Goal: Task Accomplishment & Management: Manage account settings

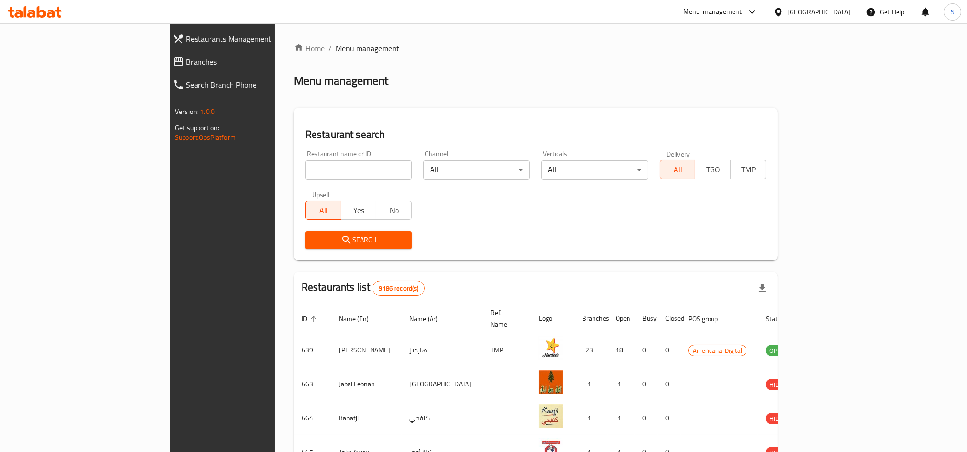
click at [305, 172] on input "search" at bounding box center [358, 170] width 106 height 19
click button "Search" at bounding box center [358, 241] width 106 height 18
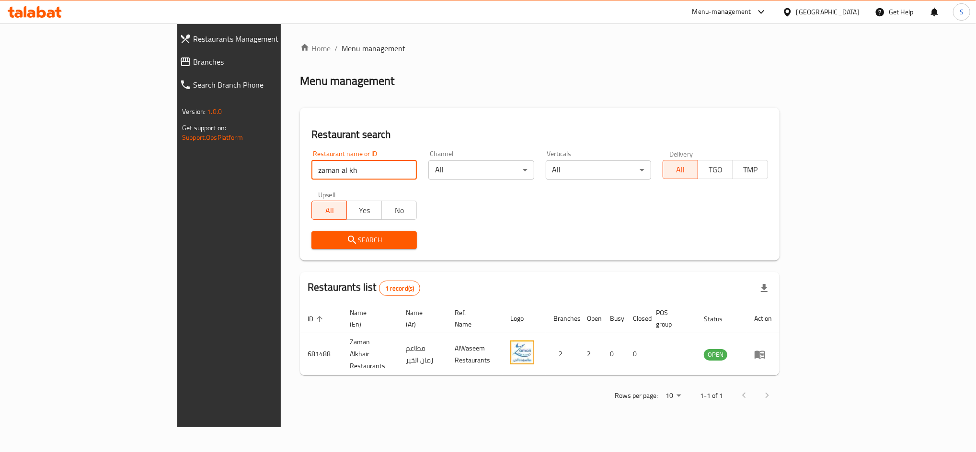
type input "zaman al kh"
click button "Search" at bounding box center [364, 241] width 105 height 18
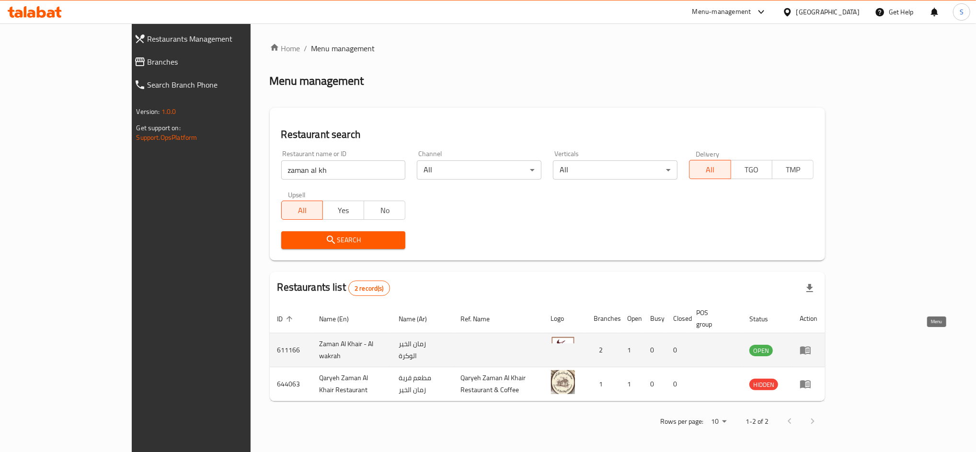
click at [811, 345] on icon "enhanced table" at bounding box center [806, 351] width 12 height 12
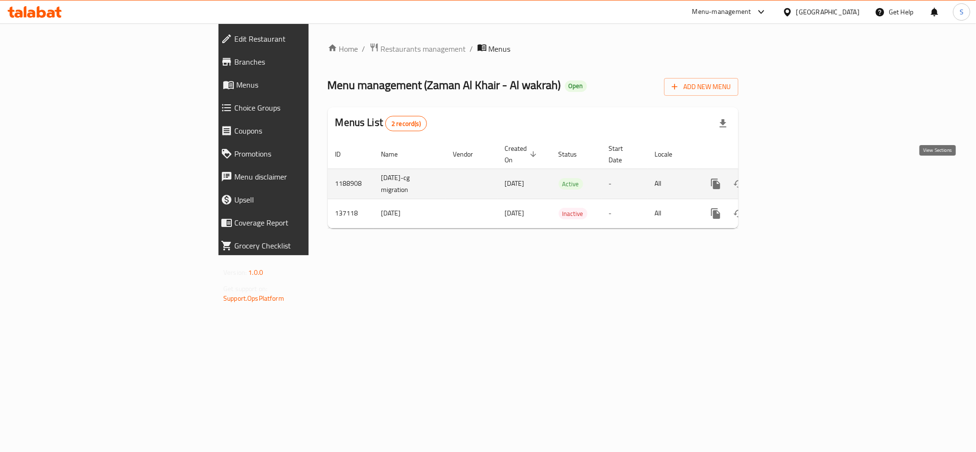
click at [791, 178] on icon "enhanced table" at bounding box center [785, 184] width 12 height 12
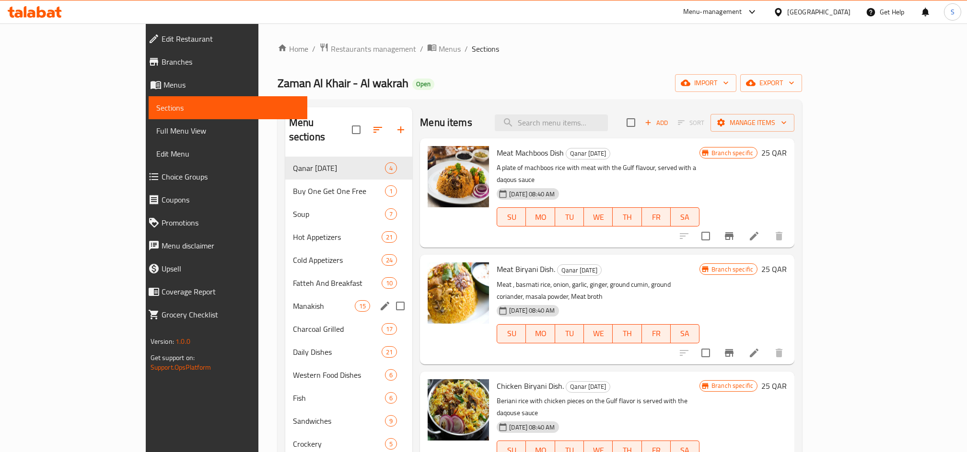
click at [285, 295] on div "Manakish 15" at bounding box center [349, 306] width 128 height 23
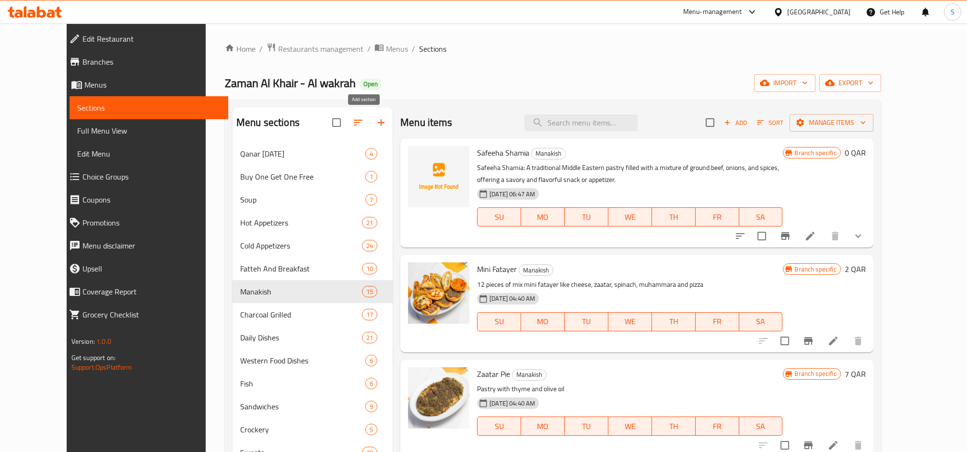
click at [375, 125] on icon "button" at bounding box center [381, 123] width 12 height 12
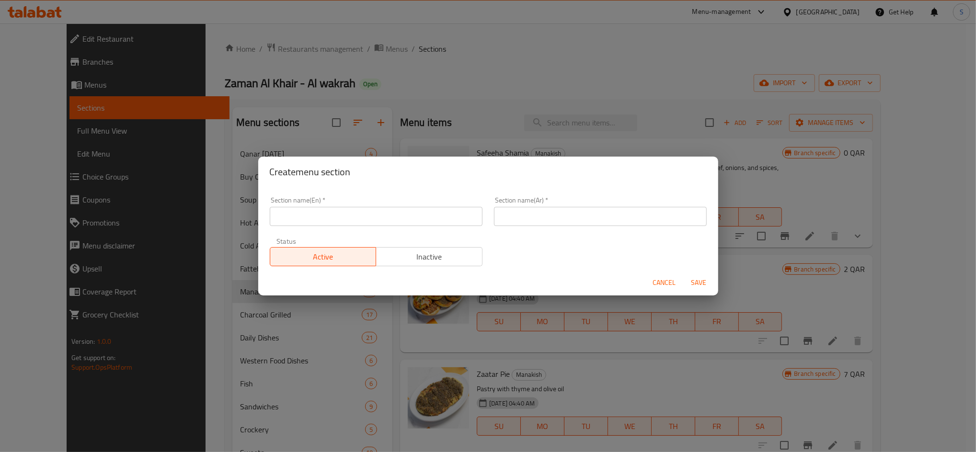
click at [657, 280] on span "Cancel" at bounding box center [664, 283] width 23 height 12
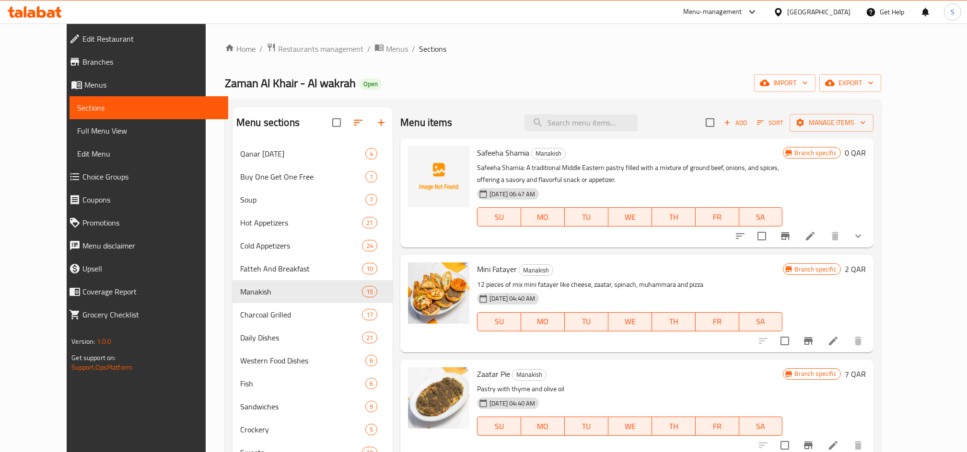
click at [748, 122] on span "Add" at bounding box center [735, 122] width 26 height 11
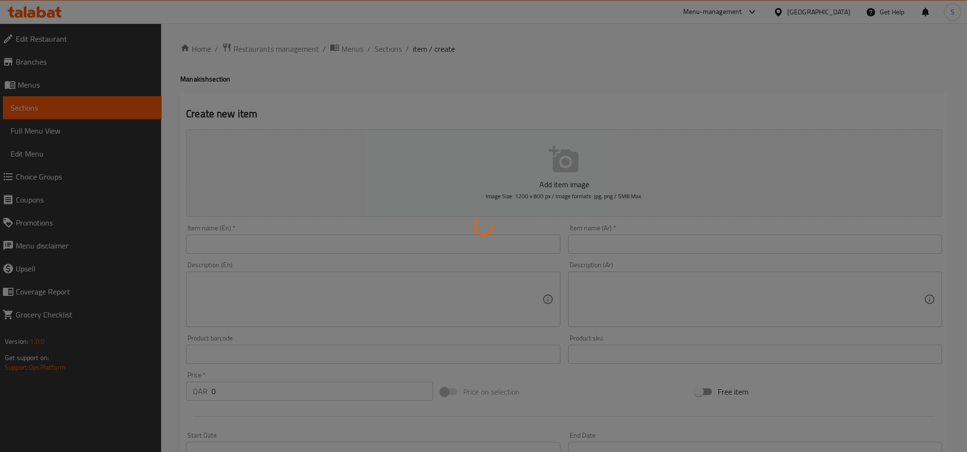
click at [268, 240] on div at bounding box center [483, 226] width 967 height 452
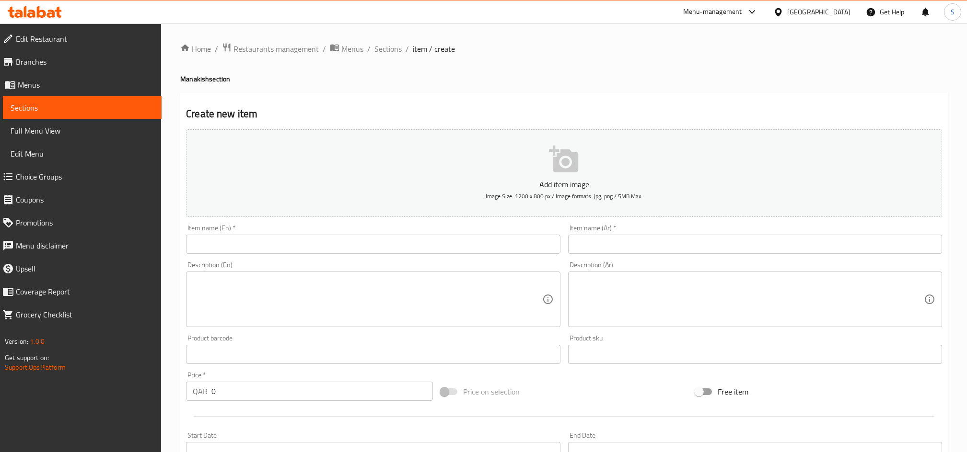
click at [231, 244] on input "text" at bounding box center [373, 244] width 374 height 19
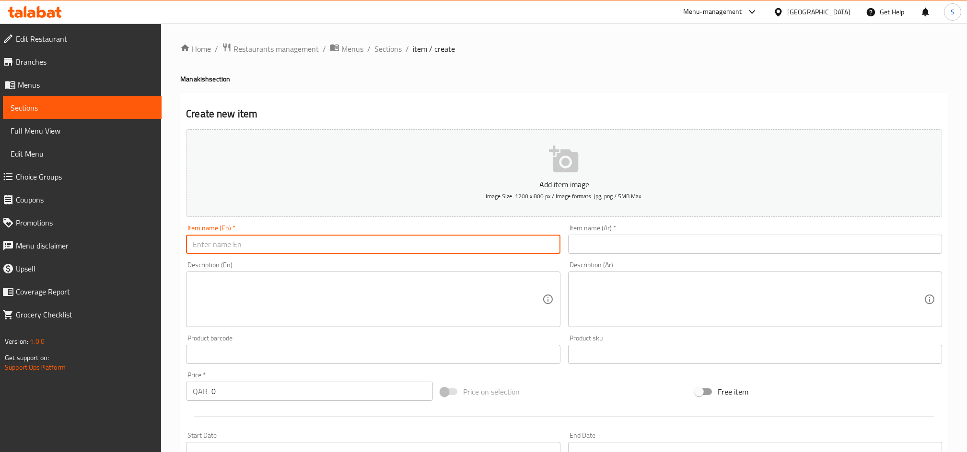
type input "v"
paste input "Mix Mankousha"
type input "Mix Mankousha"
click at [609, 178] on button "Add item image Image Size: 1200 x 800 px / Image formats: jpg, png / 5MB Max." at bounding box center [564, 173] width 756 height 88
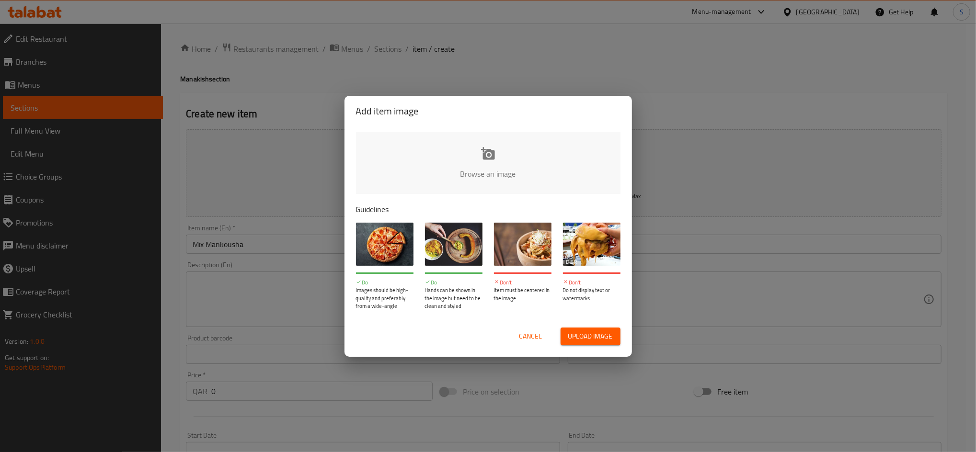
click at [423, 206] on p "Guidelines" at bounding box center [488, 210] width 265 height 12
click at [482, 159] on input "file" at bounding box center [812, 177] width 913 height 90
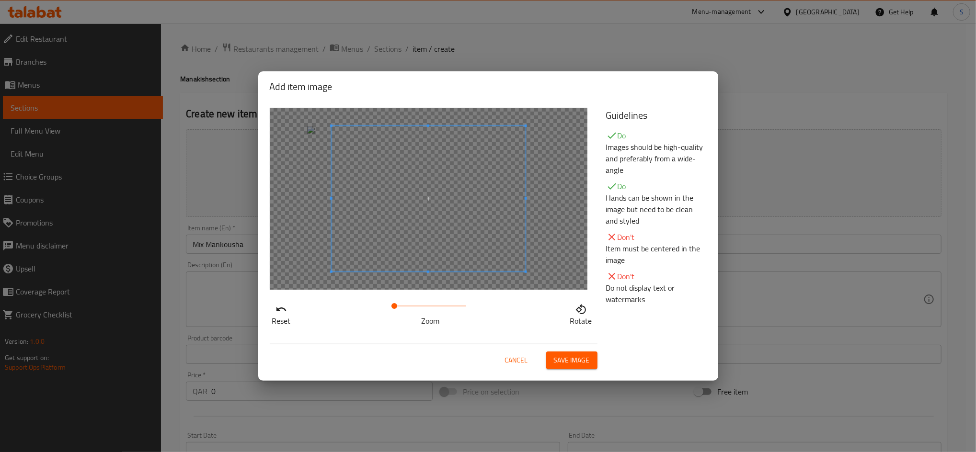
click at [407, 308] on span at bounding box center [430, 306] width 72 height 13
click at [465, 239] on span at bounding box center [414, 201] width 194 height 146
click at [415, 306] on span at bounding box center [416, 306] width 6 height 6
click at [435, 258] on span at bounding box center [405, 201] width 194 height 146
click at [579, 367] on button "Save image" at bounding box center [571, 361] width 51 height 18
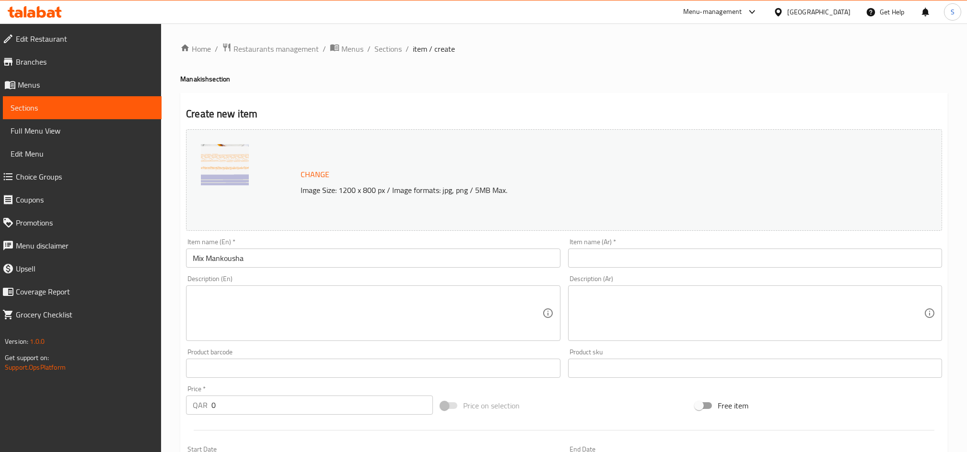
drag, startPoint x: 591, startPoint y: 269, endPoint x: 600, endPoint y: 262, distance: 11.7
click at [591, 267] on input "text" at bounding box center [755, 258] width 374 height 19
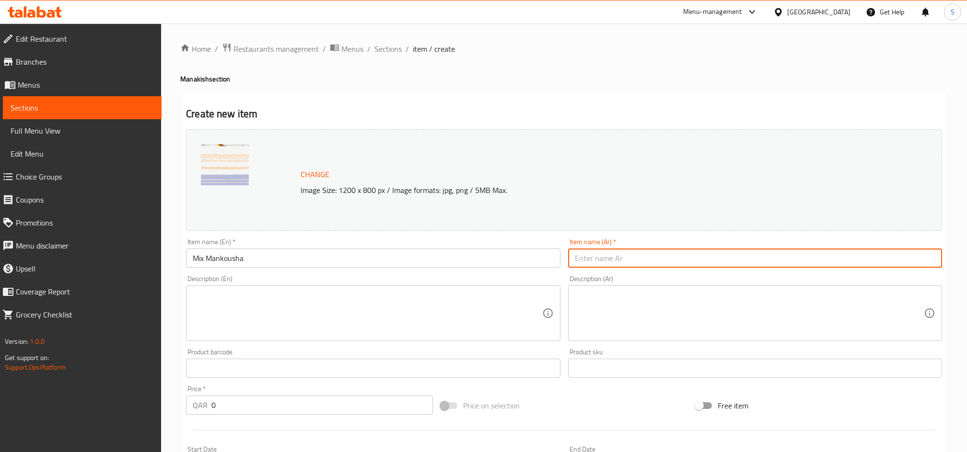
drag, startPoint x: 600, startPoint y: 262, endPoint x: 608, endPoint y: 265, distance: 8.0
click at [601, 263] on input "text" at bounding box center [755, 258] width 374 height 19
paste input "منقوشة مكس"
type input "منقوشة مكس"
click at [270, 290] on div "Description (En)" at bounding box center [373, 314] width 374 height 56
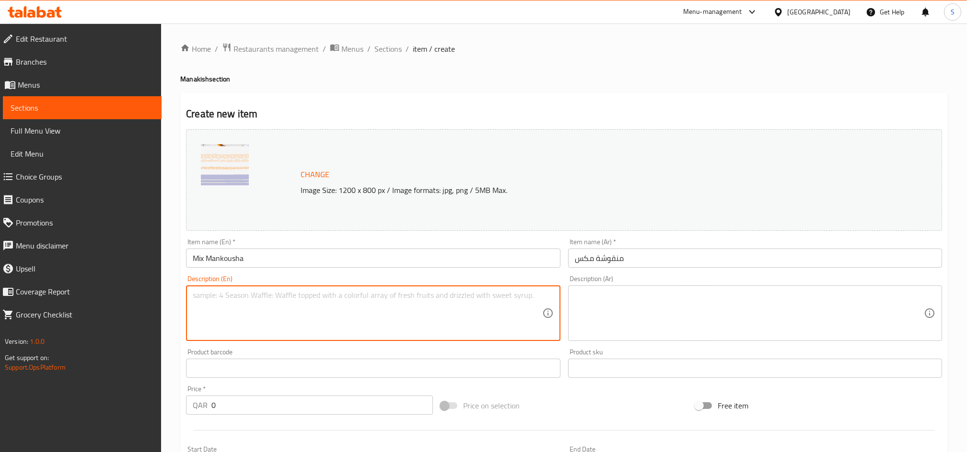
paste textarea "Enjoy a unique experience with our Mix manakish, combining two different flavor…"
type textarea "Enjoy a unique experience with our Mix manakish, combining two different flavor…"
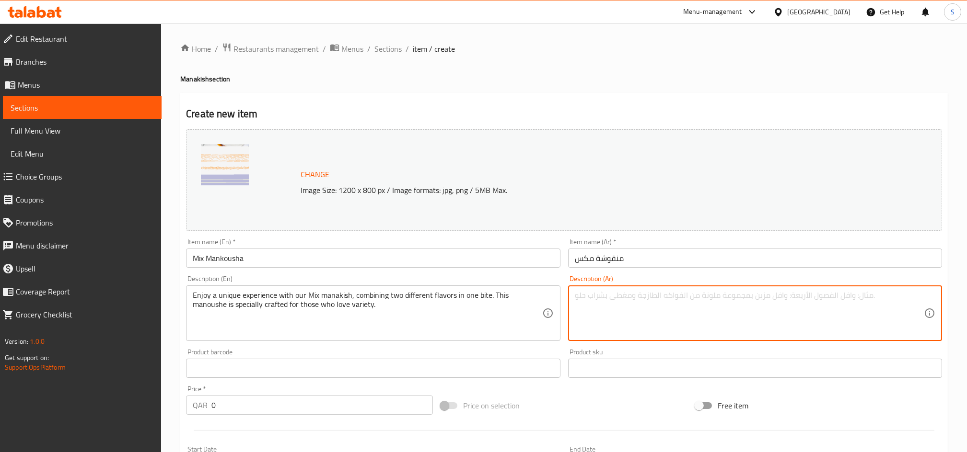
click at [584, 323] on textarea at bounding box center [749, 314] width 349 height 46
paste textarea "استمتع بتجربة فريدة مع المناقيش المكس، التي تجمع بين نكهتين مختلفتين في لقمة وا…"
type textarea "استمتع بتجربة فريدة مع المناقيش المكس، التي تجمع بين نكهتين مختلفتين في لقمة وا…"
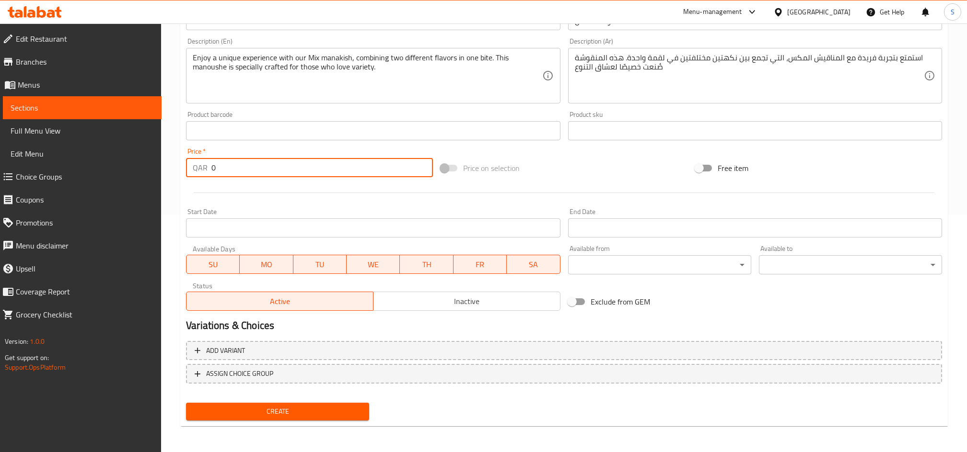
drag, startPoint x: 135, startPoint y: 148, endPoint x: 8, endPoint y: 116, distance: 131.3
type input "12"
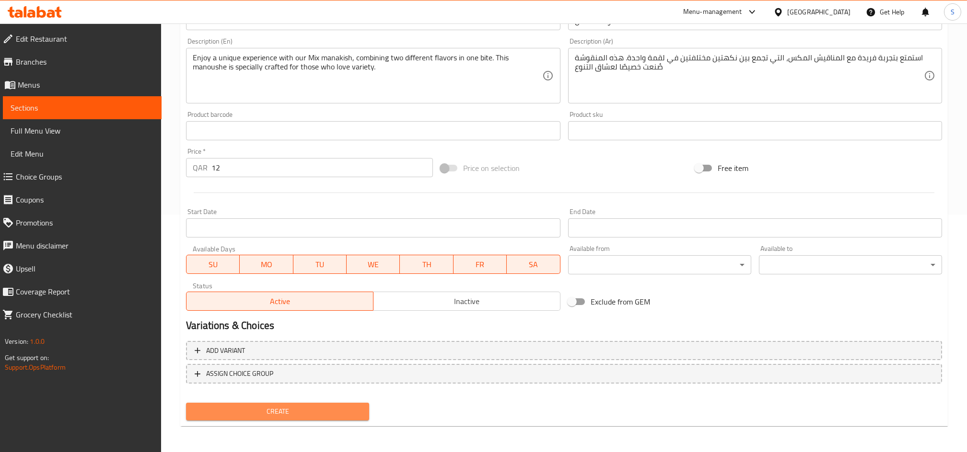
click at [265, 411] on span "Create" at bounding box center [278, 412] width 168 height 12
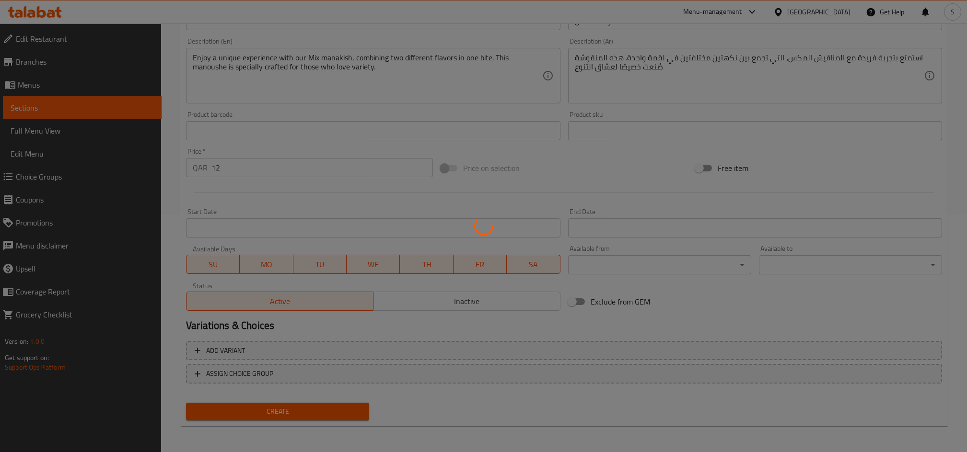
scroll to position [196, 0]
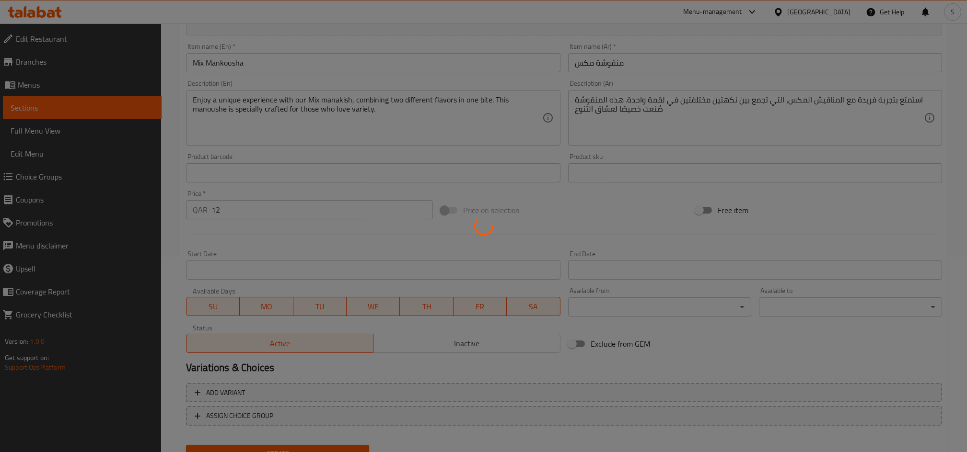
type input "0"
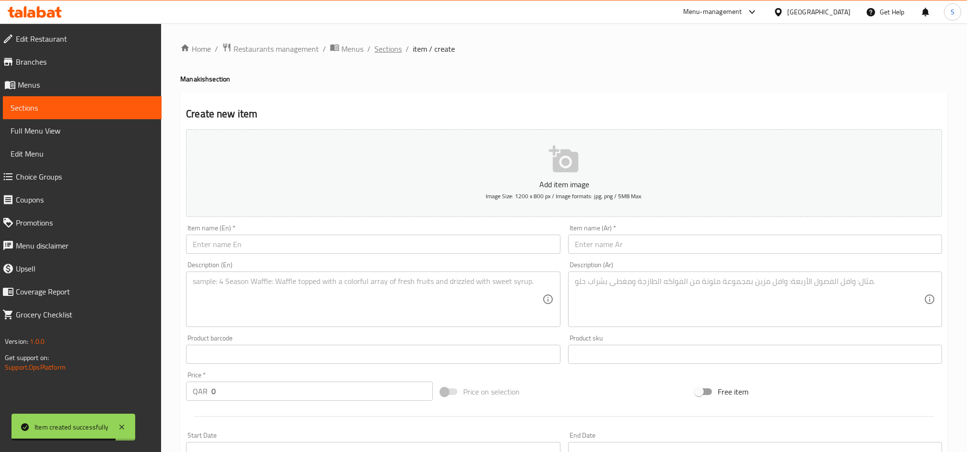
click at [386, 50] on span "Sections" at bounding box center [387, 49] width 27 height 12
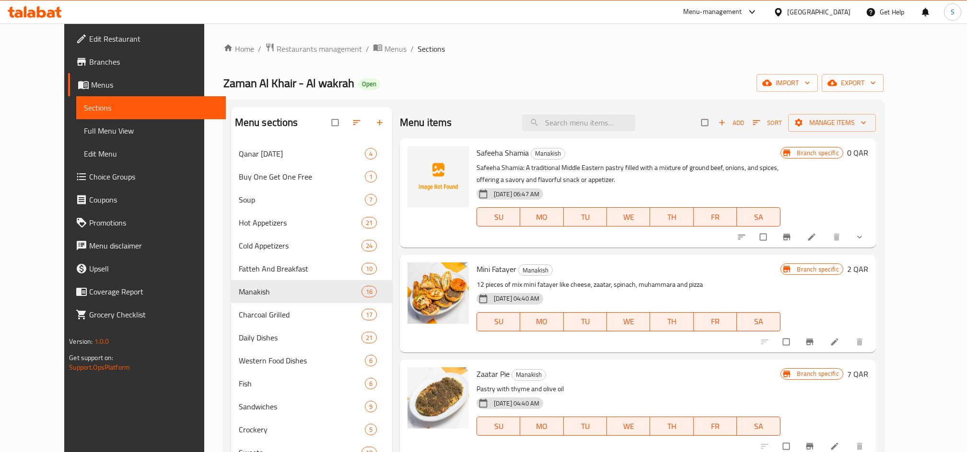
click at [106, 177] on span "Choice Groups" at bounding box center [153, 177] width 129 height 12
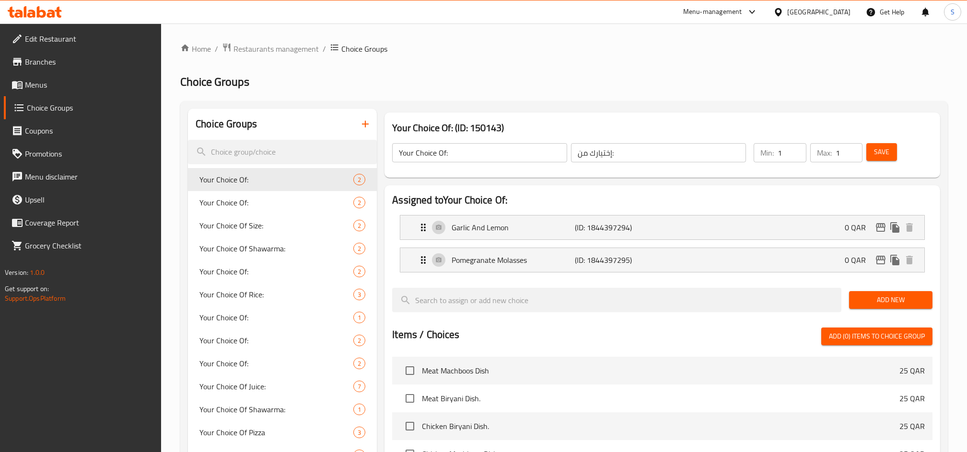
click at [373, 123] on button "button" at bounding box center [365, 124] width 23 height 23
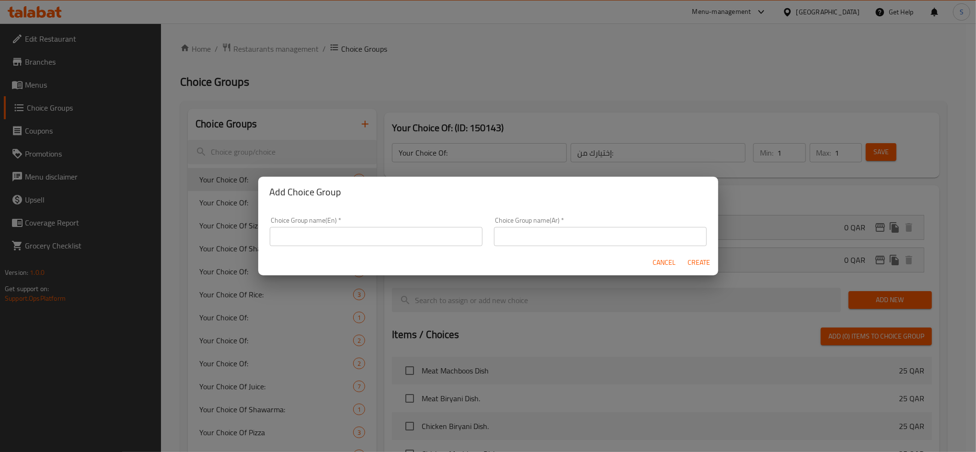
click at [431, 238] on input "text" at bounding box center [376, 236] width 213 height 19
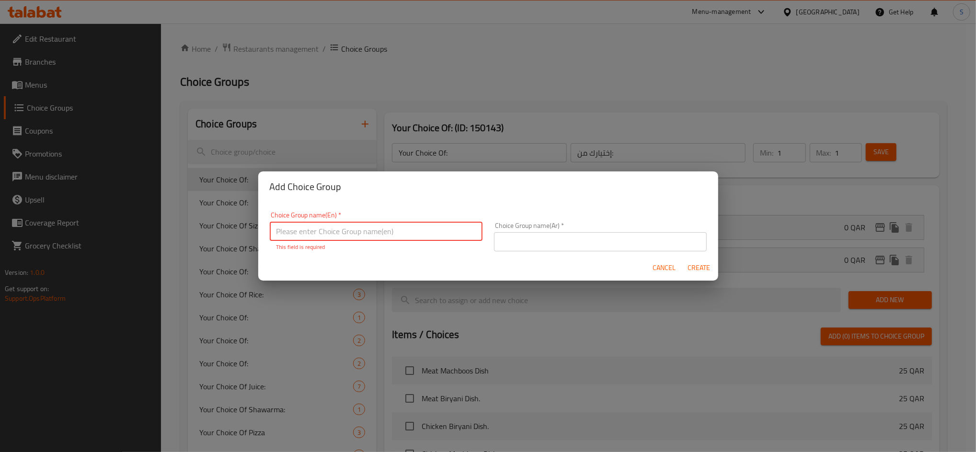
click at [320, 230] on input "text" at bounding box center [376, 231] width 213 height 19
paste input "Mix Mankousha"
drag, startPoint x: 419, startPoint y: 232, endPoint x: 316, endPoint y: 229, distance: 103.1
click at [221, 225] on div "Add Choice Group Choice Group name(En)   * Mix Mankousha Filling Choice Group n…" at bounding box center [488, 226] width 976 height 452
type input "Mix Mankousha Filling"
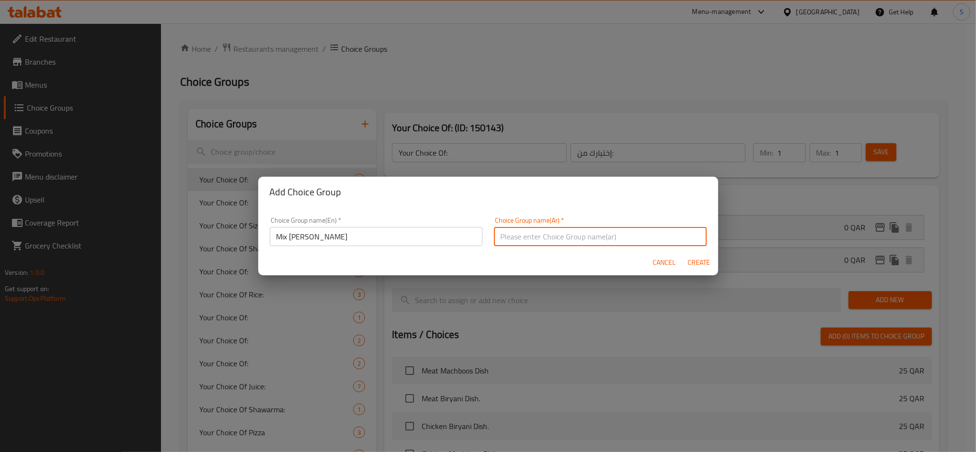
click at [601, 234] on input "text" at bounding box center [600, 236] width 213 height 19
paste input "حشوة منقوشة مشكّلة"
type input "حشوة منقوشة مشكّلة"
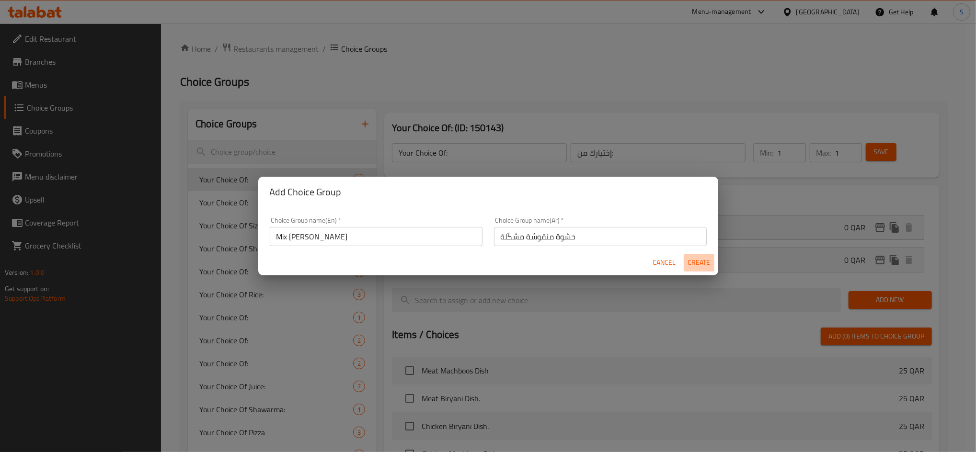
click at [702, 263] on span "Create" at bounding box center [699, 263] width 23 height 12
type input "Mix Mankousha Filling"
type input "حشوة منقوشة مشكّلة"
type input "0"
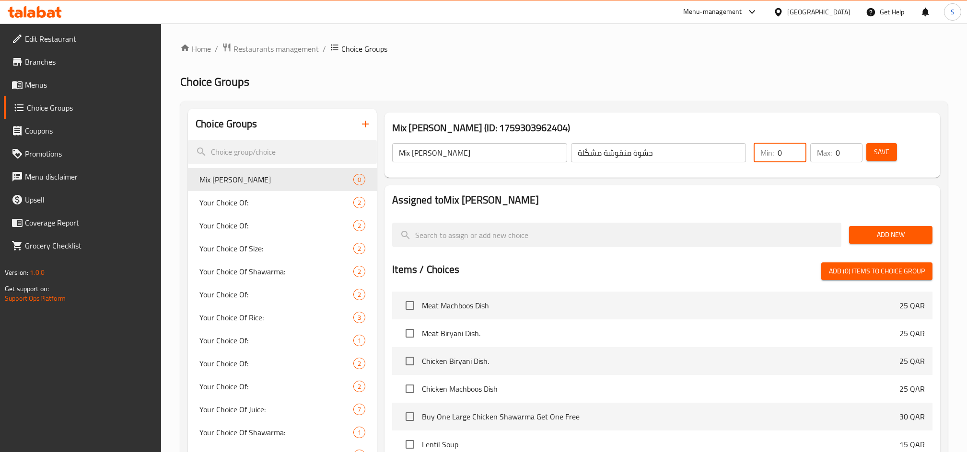
drag, startPoint x: 787, startPoint y: 154, endPoint x: 689, endPoint y: 158, distance: 97.9
click at [689, 155] on div "Mix Mankousha Filling ​ حشوة منقوشة مشكّلة ​ Min: 0 ​ Max: 0 ​ Save" at bounding box center [662, 153] width 548 height 42
type input "1"
drag, startPoint x: 847, startPoint y: 157, endPoint x: 821, endPoint y: 152, distance: 26.3
click at [821, 152] on div "Max: 0 ​" at bounding box center [836, 152] width 53 height 19
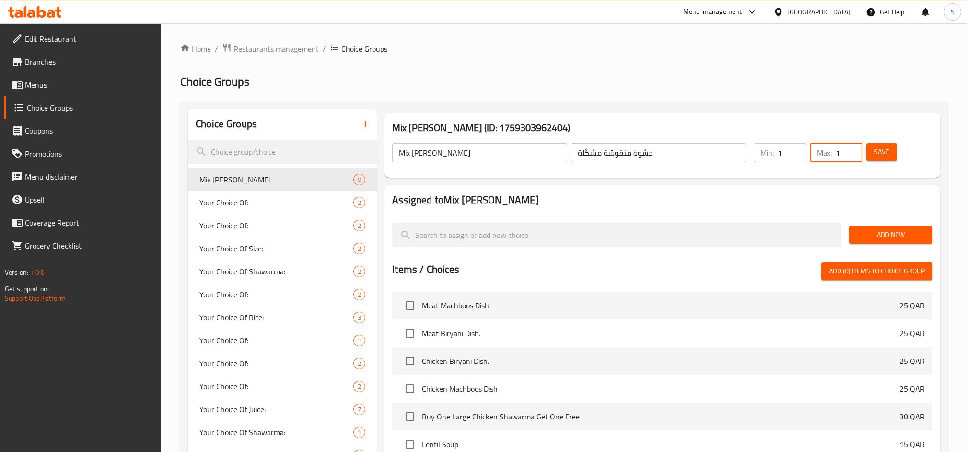
type input "1"
click at [885, 154] on span "Save" at bounding box center [881, 152] width 15 height 12
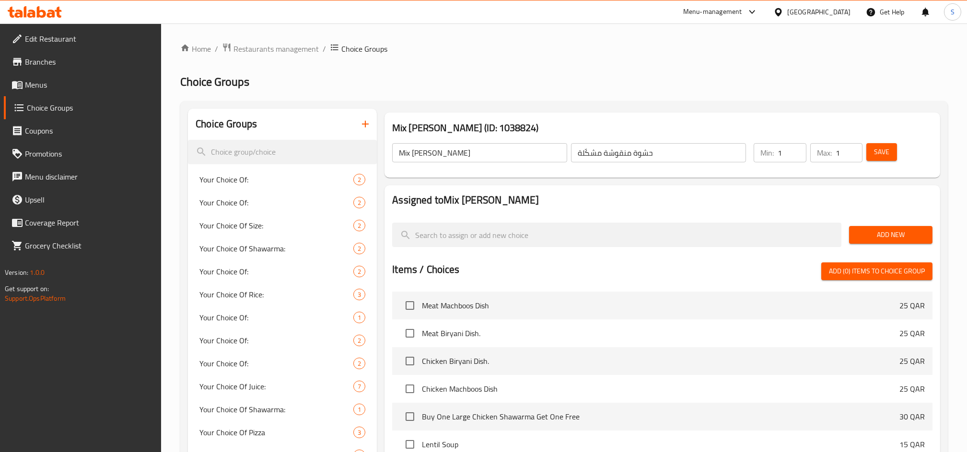
click at [878, 150] on span "Save" at bounding box center [881, 152] width 15 height 12
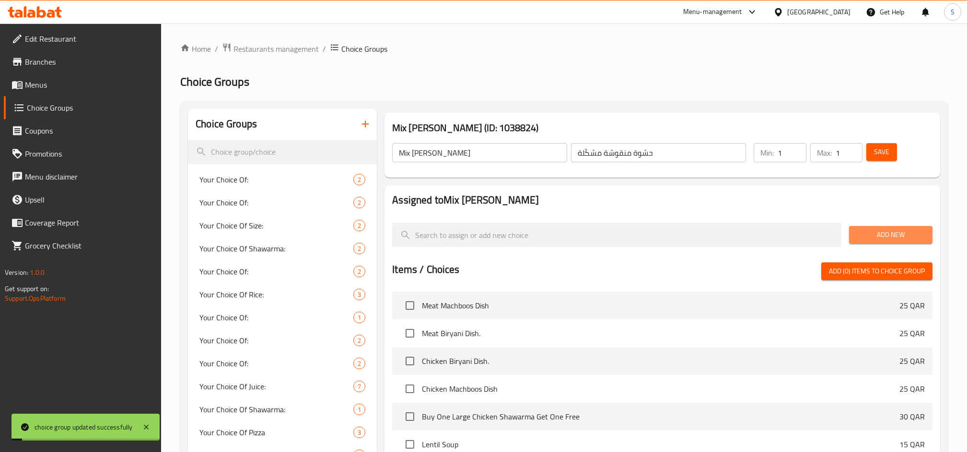
click at [916, 232] on span "Add New" at bounding box center [891, 235] width 68 height 12
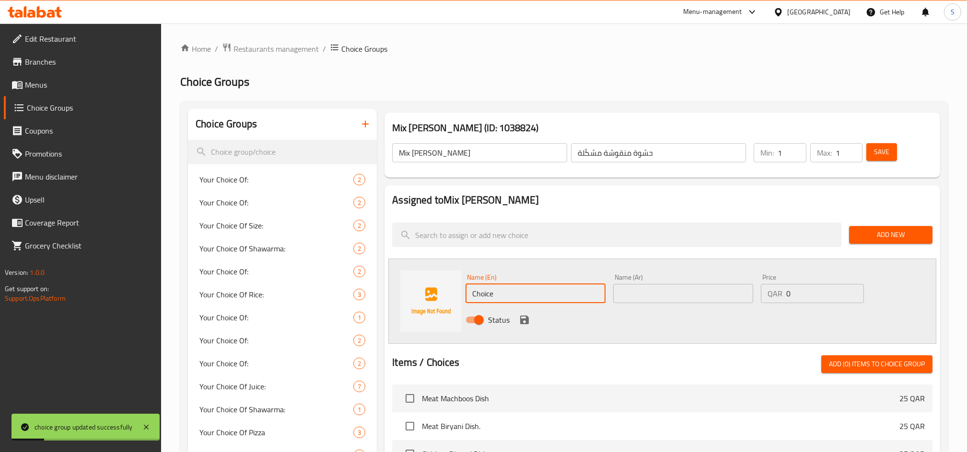
click at [520, 302] on input "Choice" at bounding box center [535, 293] width 140 height 19
click at [420, 290] on button "upload picture" at bounding box center [413, 284] width 19 height 19
click at [481, 295] on input "Choice" at bounding box center [535, 293] width 140 height 19
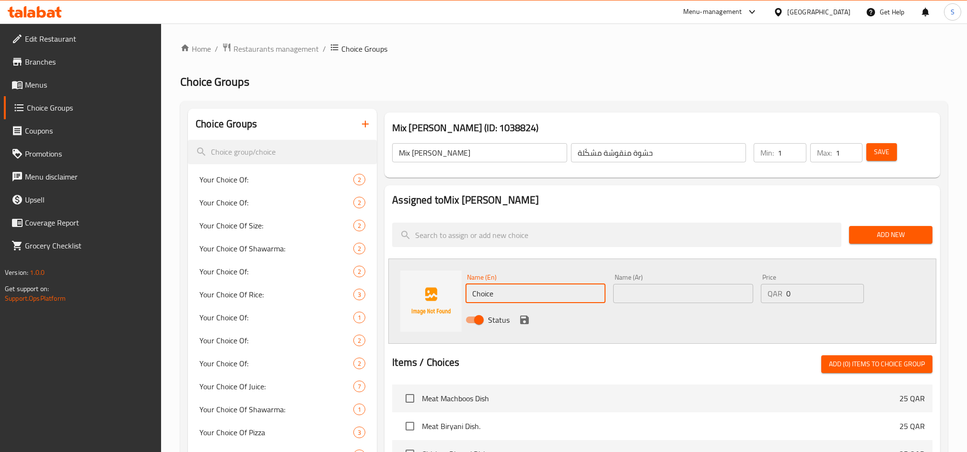
click at [481, 295] on input "Choice" at bounding box center [535, 293] width 140 height 19
paste input "eese with Spicy Muhammara"
type input "Cheese with Spicy Muhammara"
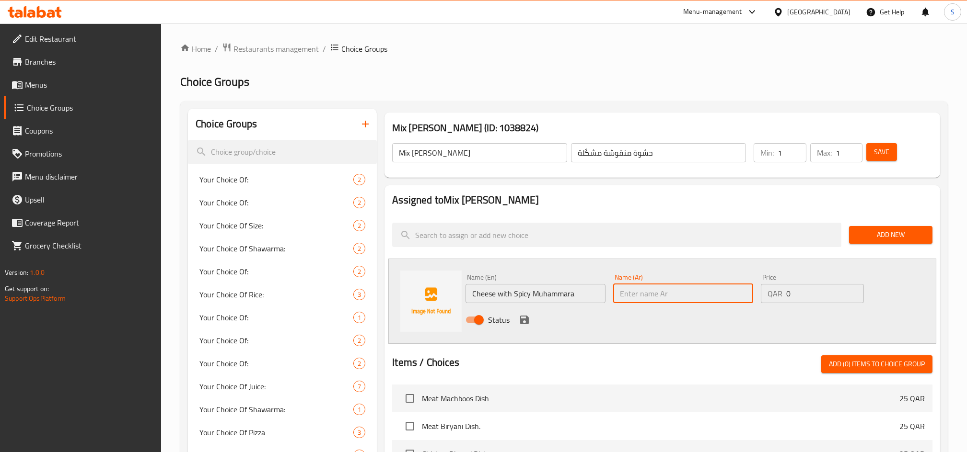
click at [659, 297] on input "text" at bounding box center [683, 293] width 140 height 19
paste input "جبنة مع محمرة سبايسي"
type input "جبنة مع محمرة سبايسي"
click at [517, 324] on button "save" at bounding box center [524, 320] width 14 height 14
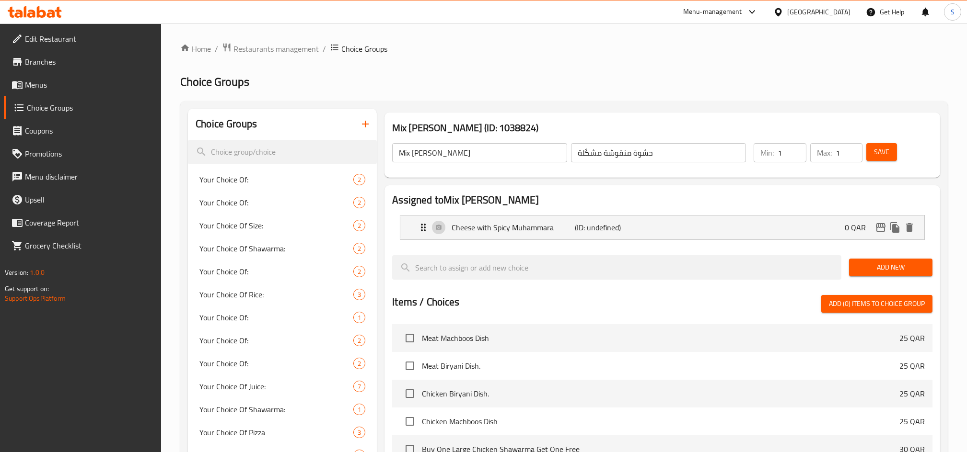
click at [892, 261] on button "Add New" at bounding box center [890, 268] width 83 height 18
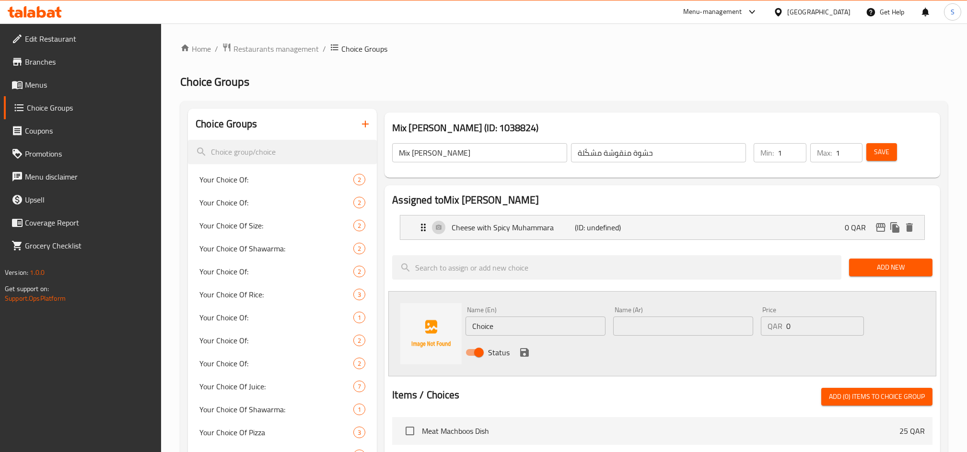
click at [511, 338] on div "Name (En) Choice Name (En)" at bounding box center [536, 321] width 148 height 37
click at [578, 323] on input "Choice" at bounding box center [535, 326] width 140 height 19
paste input "Meat with Toshka Chees"
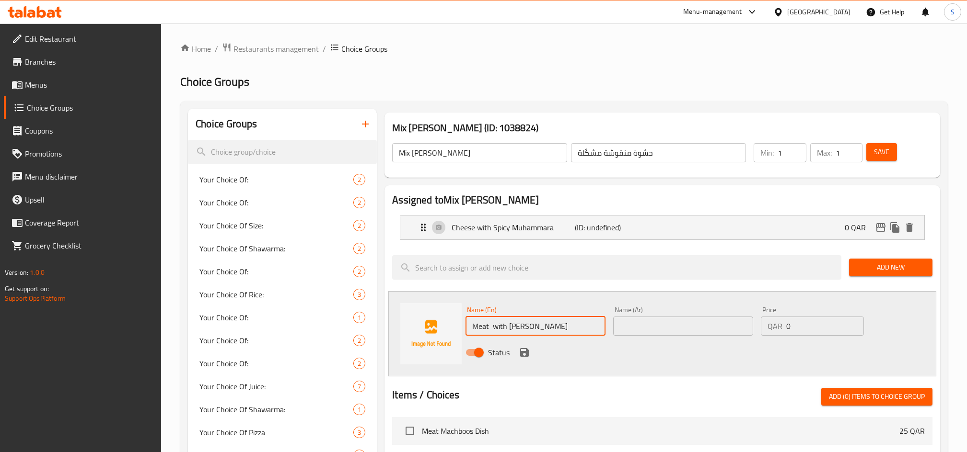
type input "Meat with Toshka Cheese"
click at [683, 320] on input "text" at bounding box center [683, 326] width 140 height 19
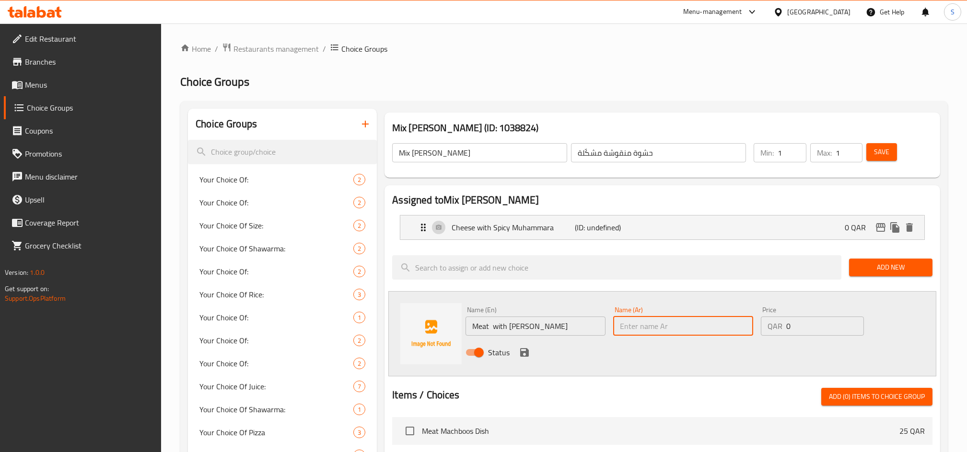
paste input "لحمة مع جبنة طوشكا"
type input "لحمة مع جبنة طوشكا"
click at [524, 350] on icon "save" at bounding box center [525, 353] width 12 height 12
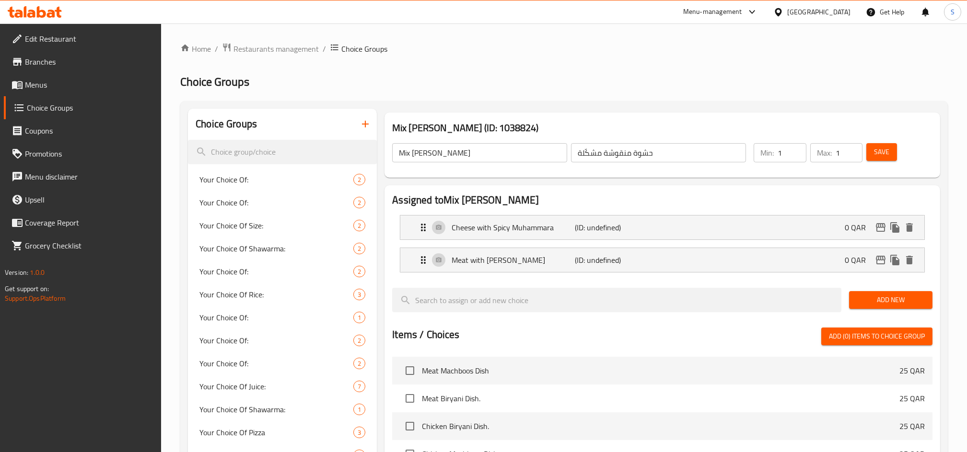
click at [886, 300] on span "Add New" at bounding box center [891, 300] width 68 height 12
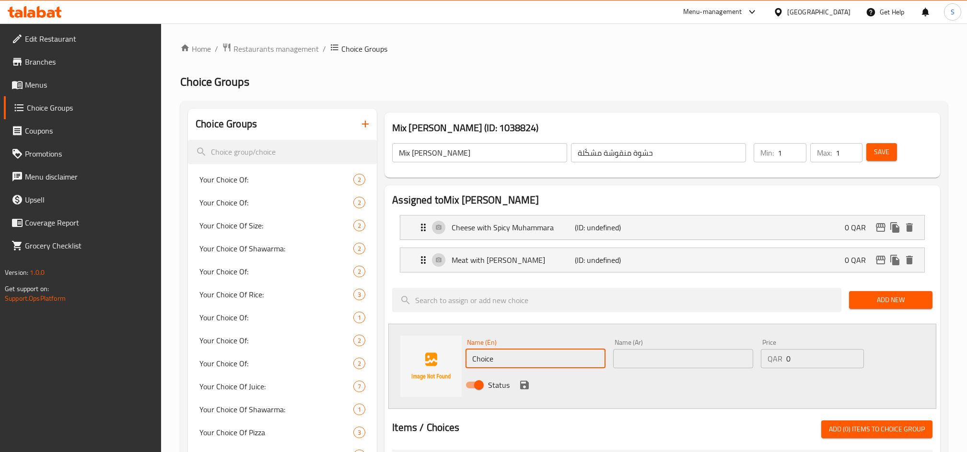
click at [488, 363] on input "Choice" at bounding box center [535, 358] width 140 height 19
paste input "Meat and egg"
type input "Meat and egg"
click at [672, 361] on input "text" at bounding box center [683, 358] width 140 height 19
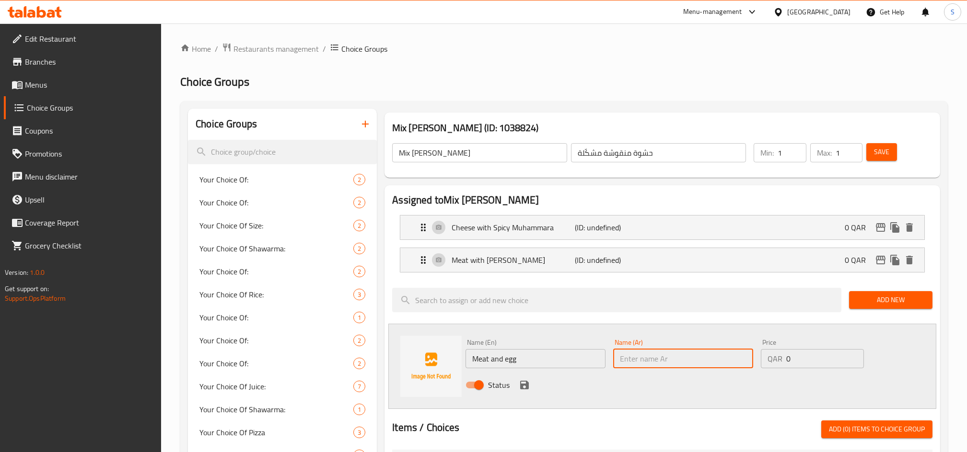
paste input "لحمة مع بيض"
type input "لحمة مع بيض"
click at [525, 384] on icon "save" at bounding box center [524, 385] width 9 height 9
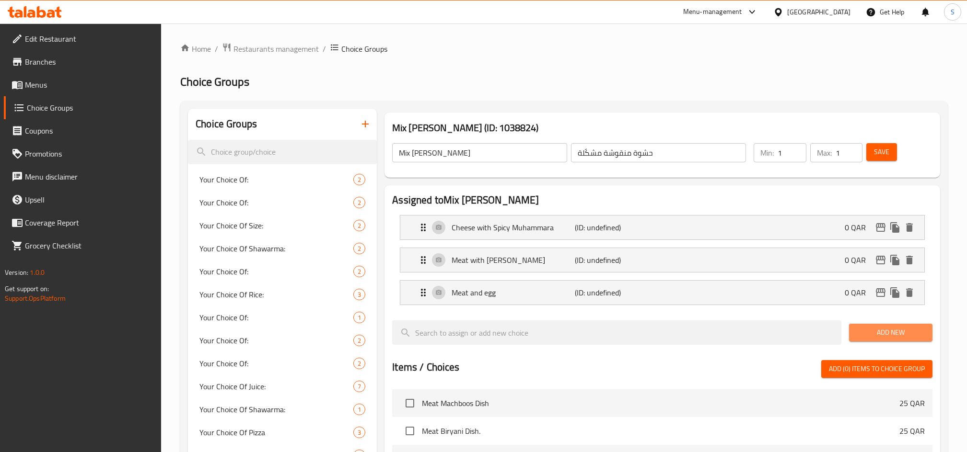
click at [900, 336] on span "Add New" at bounding box center [891, 333] width 68 height 12
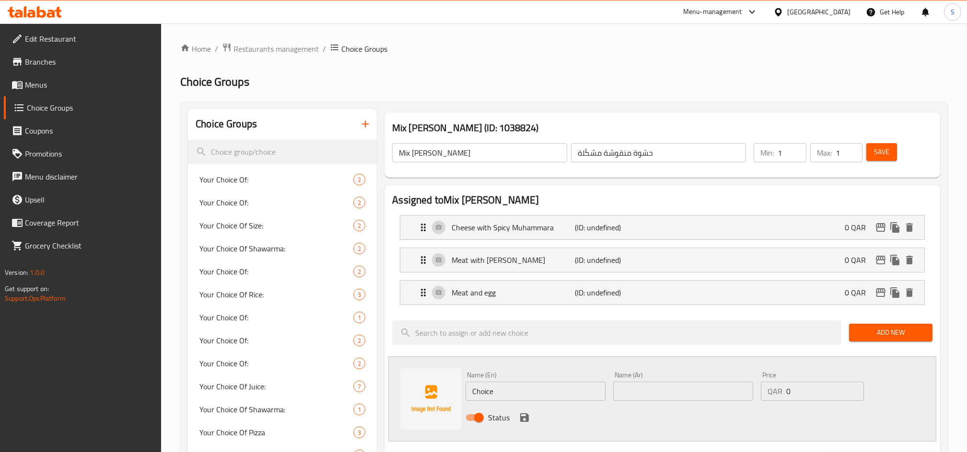
click at [486, 404] on div "Name (En) Choice Name (En)" at bounding box center [536, 386] width 148 height 37
click at [489, 392] on input "Choice" at bounding box center [535, 391] width 140 height 19
paste input "icken with Chees"
type input "Chicken with Cheese"
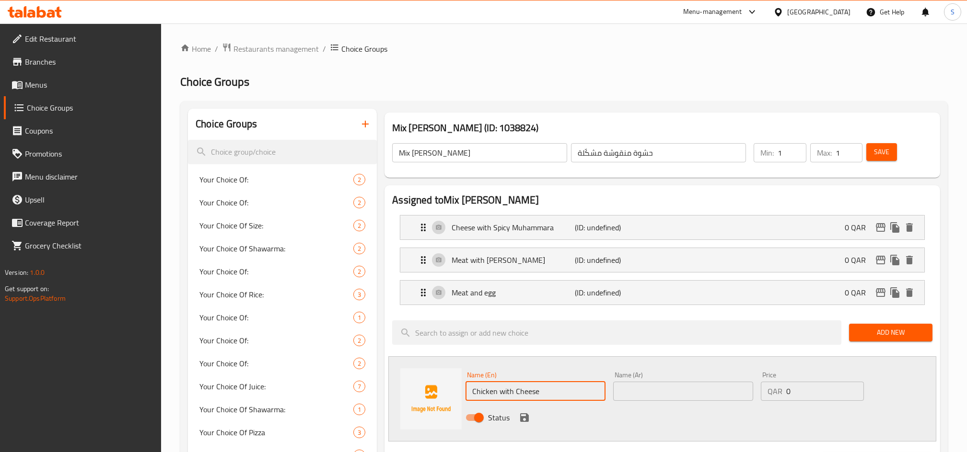
click at [648, 390] on input "text" at bounding box center [683, 391] width 140 height 19
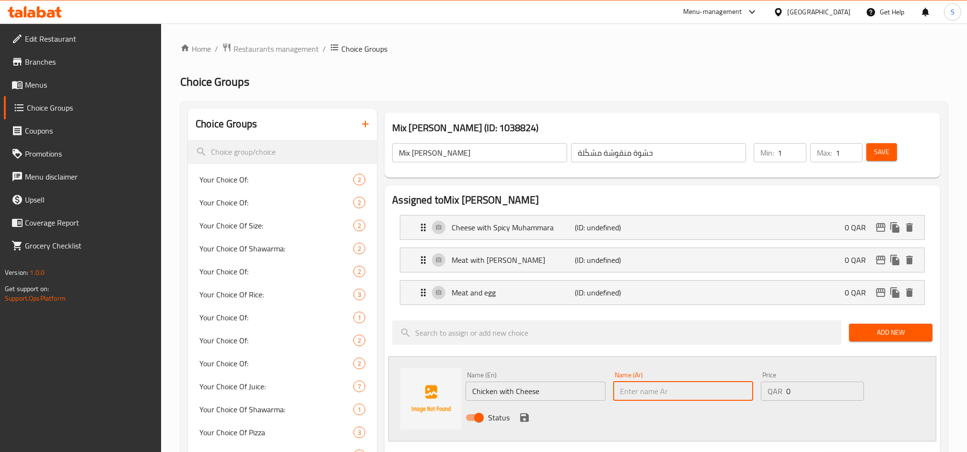
paste input "دجاج مع جبنة"
type input "دجاج مع جبنة"
click at [524, 418] on icon "save" at bounding box center [524, 418] width 9 height 9
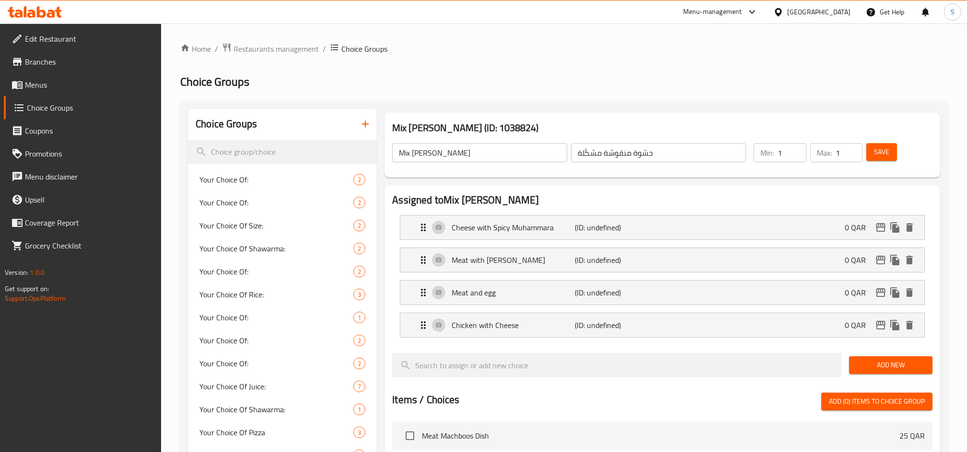
click at [894, 359] on span "Add New" at bounding box center [891, 365] width 68 height 12
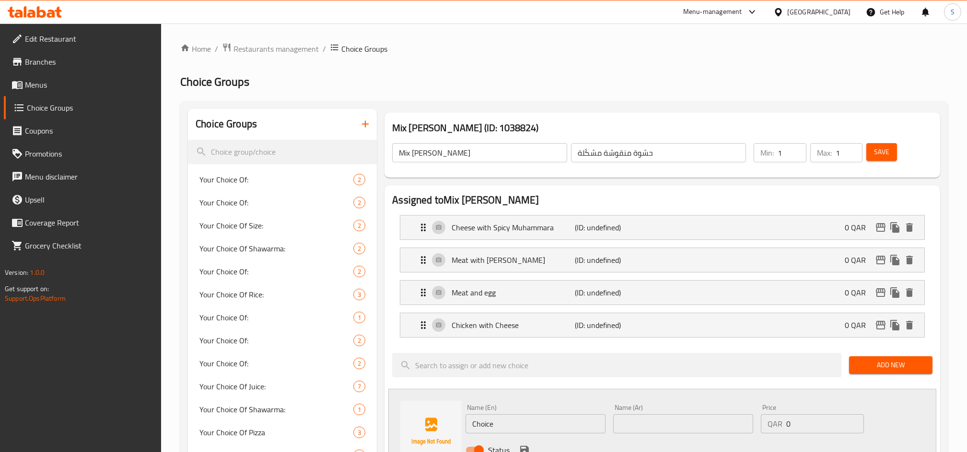
click at [875, 377] on div "Add New" at bounding box center [890, 365] width 91 height 32
click at [888, 366] on span "Add New" at bounding box center [891, 365] width 68 height 12
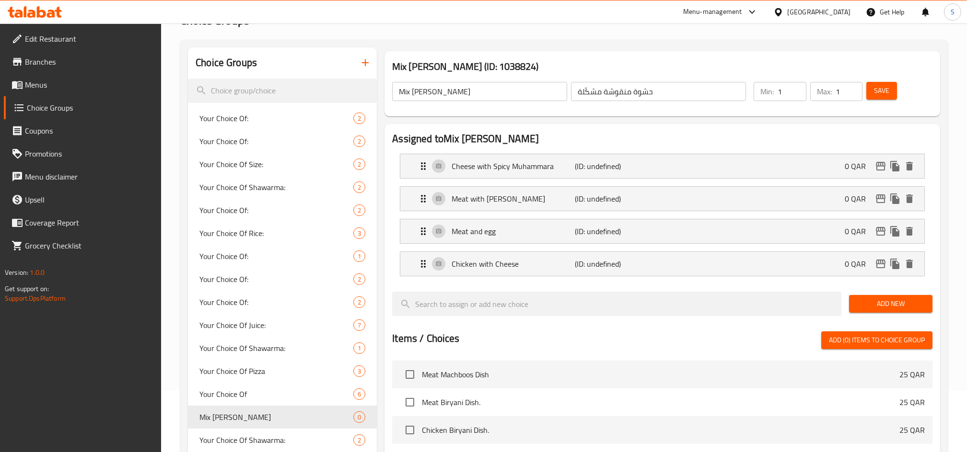
scroll to position [64, 0]
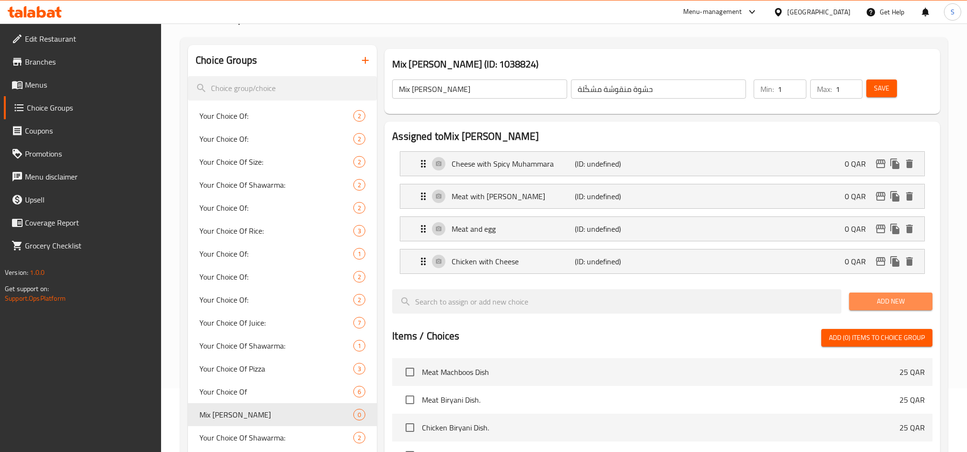
click at [894, 302] on span "Add New" at bounding box center [891, 302] width 68 height 12
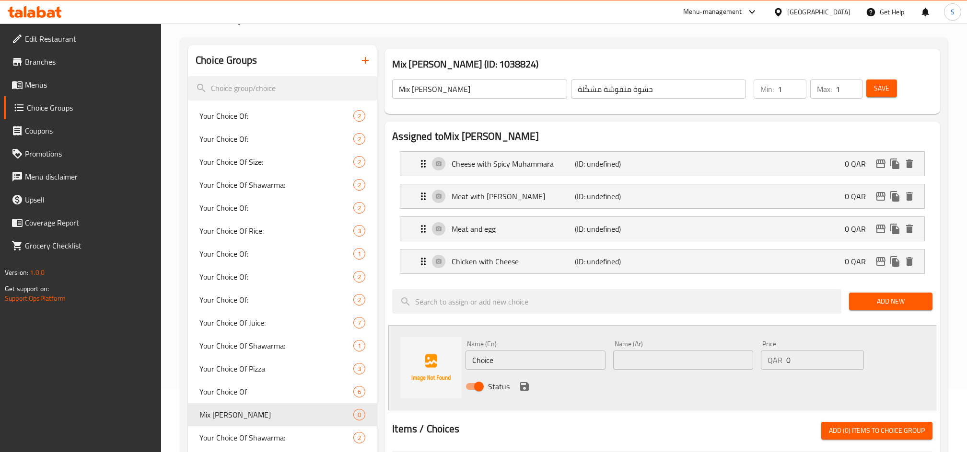
drag, startPoint x: 505, startPoint y: 350, endPoint x: 503, endPoint y: 355, distance: 5.4
click at [506, 350] on div "Name (En) Choice Name (En)" at bounding box center [535, 355] width 140 height 29
click at [499, 358] on input "Choice" at bounding box center [535, 360] width 140 height 19
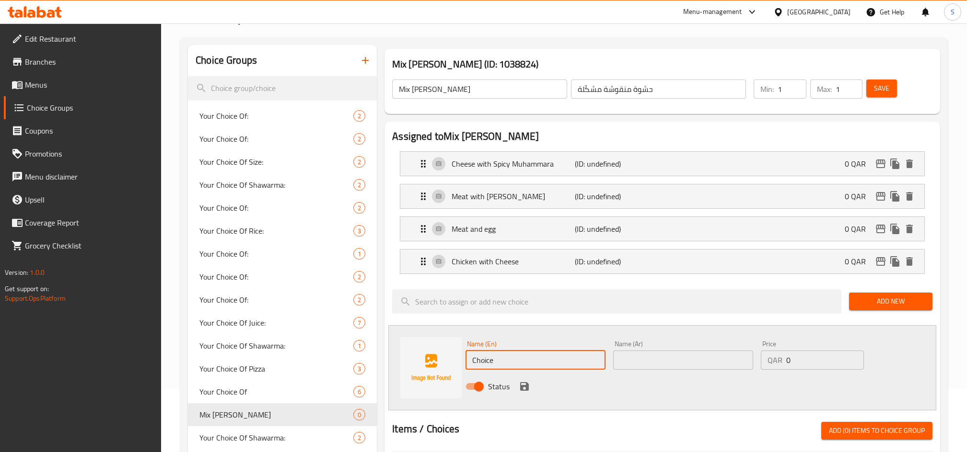
paste input "Mixed labnah with spicy muhammara"
type input "Mixed labnah with spicy muhammara"
click at [626, 369] on input "text" at bounding box center [683, 360] width 140 height 19
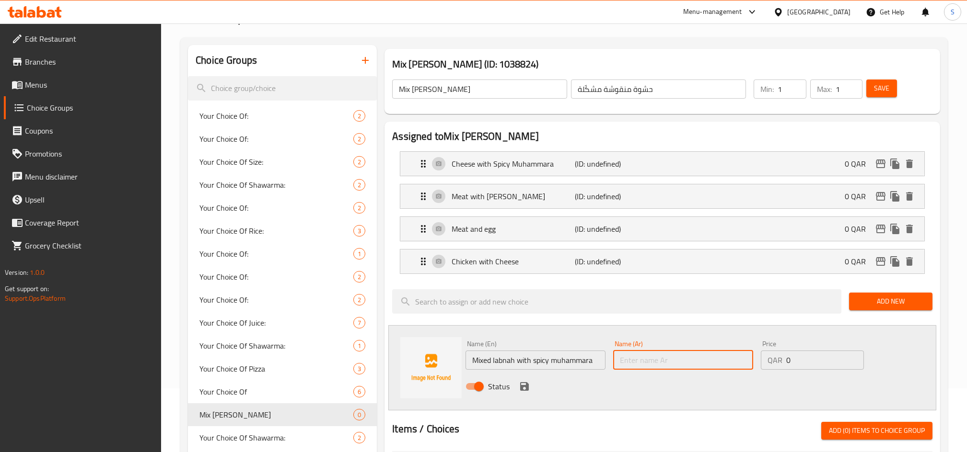
paste input "لبنة مع محمرة سبايسي"
type input "لبنة مع محمرة سبايسي"
click at [524, 387] on icon "save" at bounding box center [524, 387] width 9 height 9
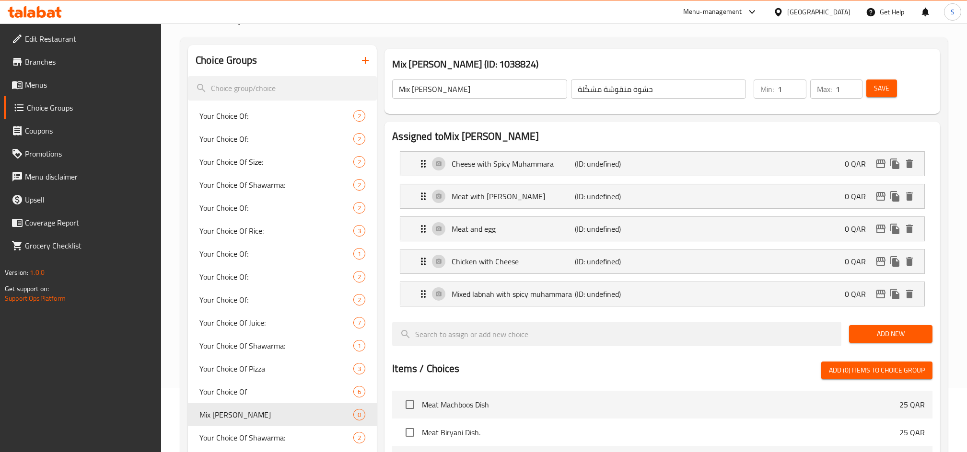
click at [857, 334] on span "Add New" at bounding box center [891, 334] width 68 height 12
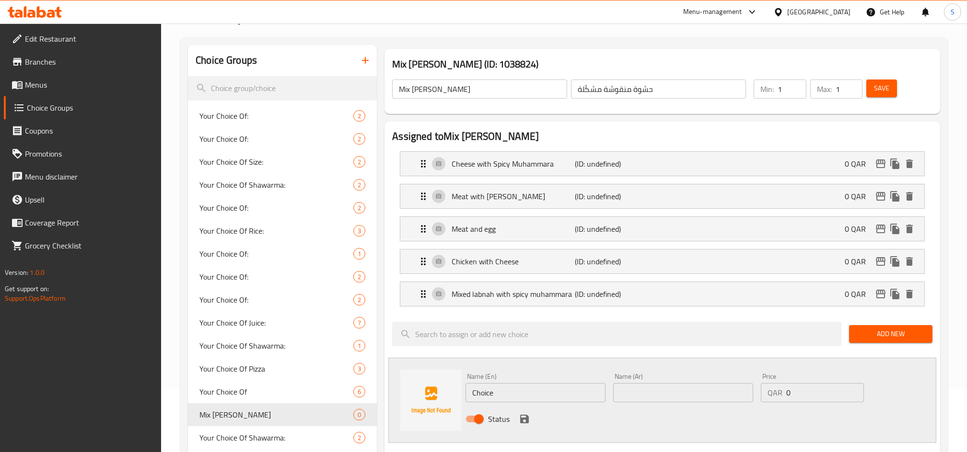
click at [485, 393] on input "Choice" at bounding box center [535, 392] width 140 height 19
paste input "Falafel with Vegetables"
type input "Falafel with Vegetables"
click at [671, 388] on input "text" at bounding box center [683, 392] width 140 height 19
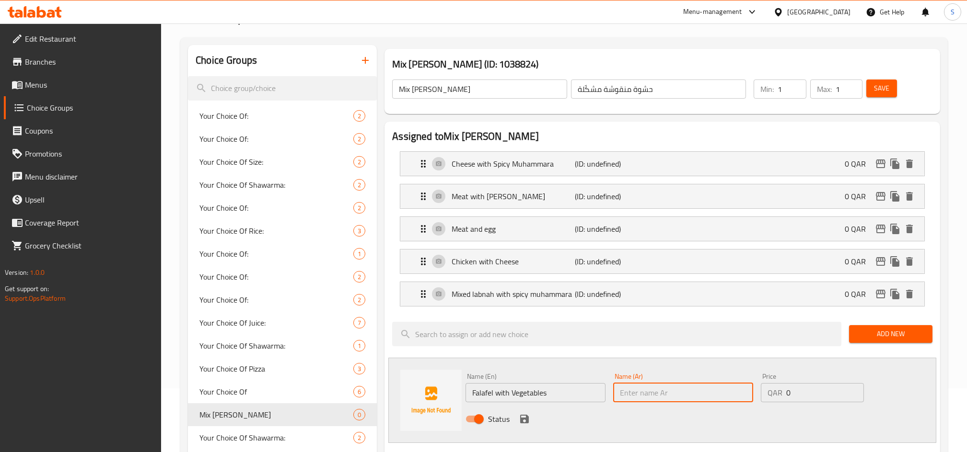
paste input "فلافل مع خضراوات"
type input "فلافل مع خضراوات"
click at [523, 420] on icon "save" at bounding box center [525, 420] width 12 height 12
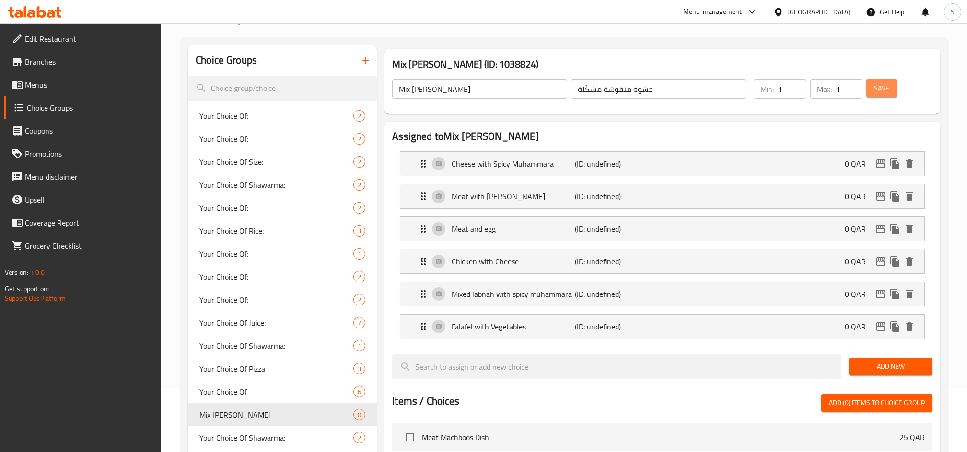
click at [881, 91] on span "Save" at bounding box center [881, 88] width 15 height 12
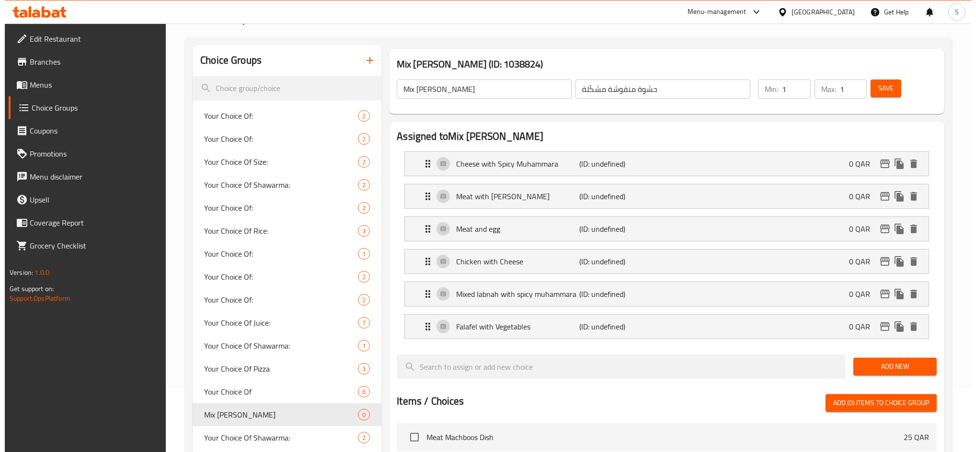
scroll to position [0, 0]
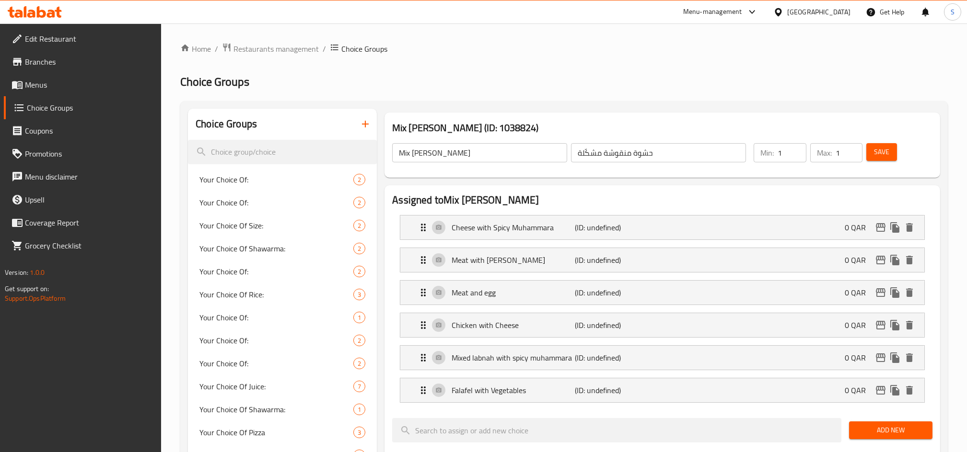
click at [89, 88] on span "Menus" at bounding box center [89, 85] width 129 height 12
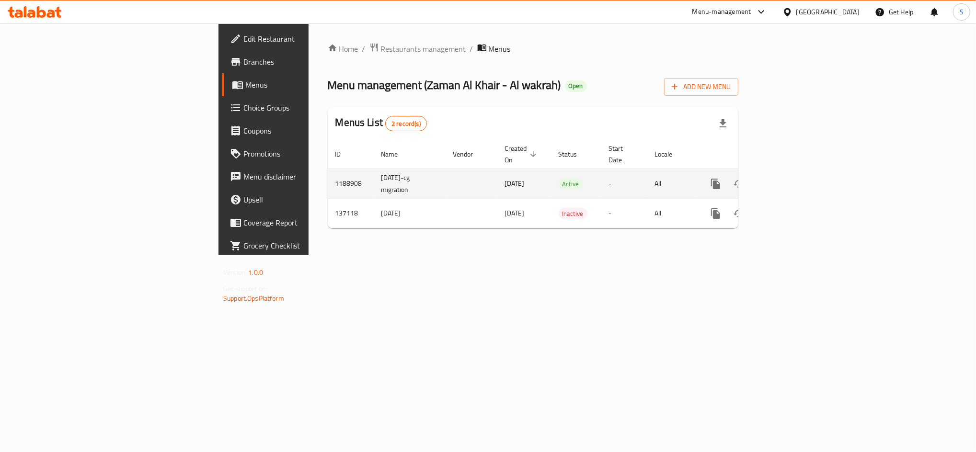
click at [791, 178] on icon "enhanced table" at bounding box center [785, 184] width 12 height 12
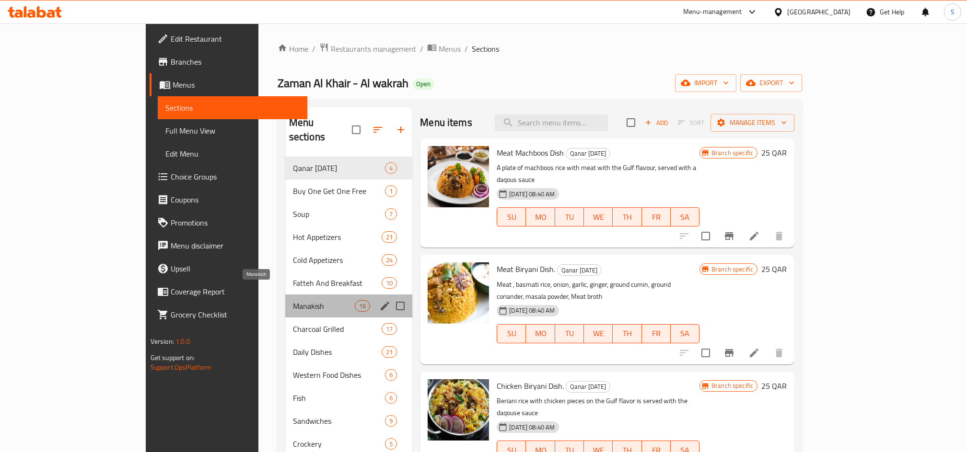
click at [293, 301] on span "Manakish" at bounding box center [324, 307] width 62 height 12
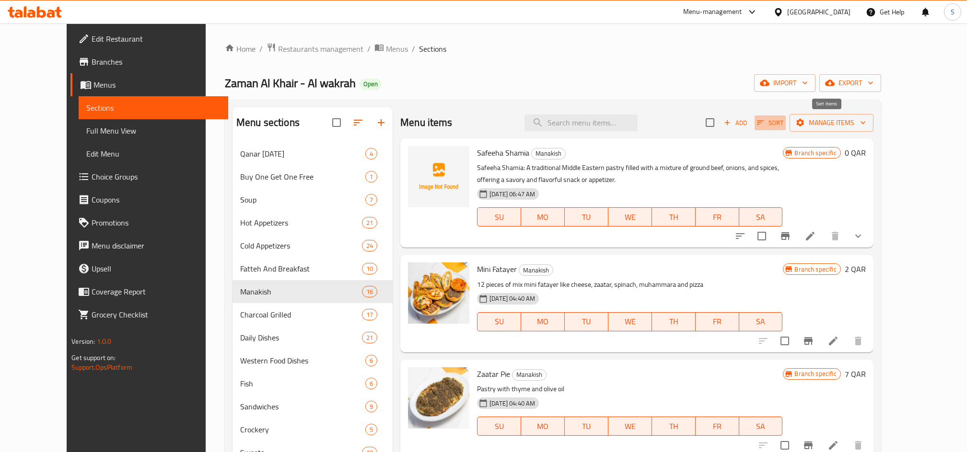
click at [765, 125] on icon "button" at bounding box center [760, 122] width 9 height 9
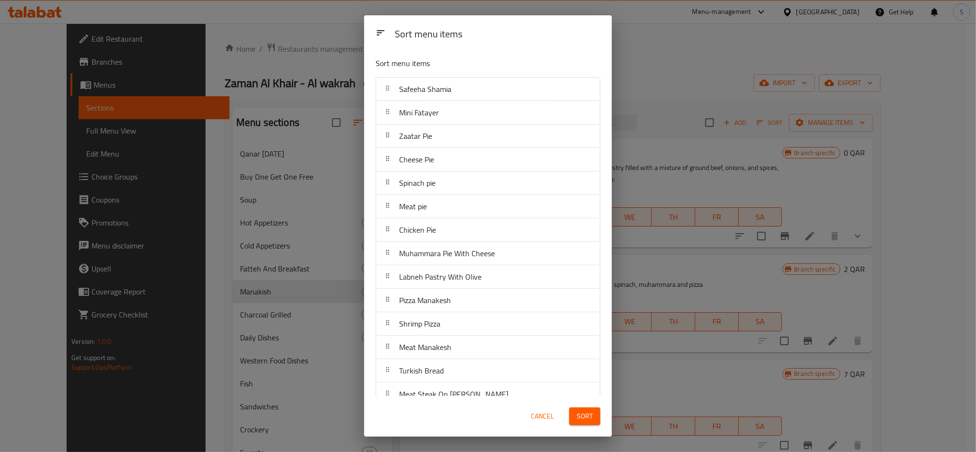
scroll to position [62, 0]
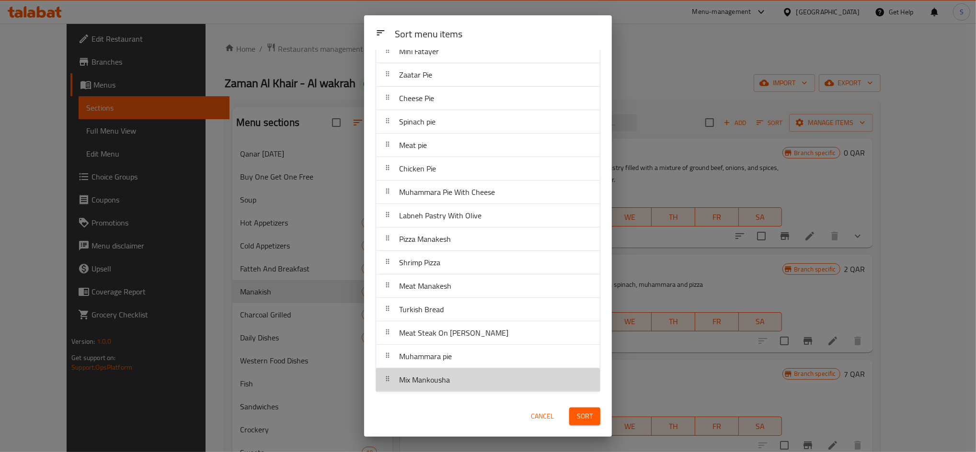
click at [529, 388] on div "Mix Mankousha" at bounding box center [488, 380] width 216 height 23
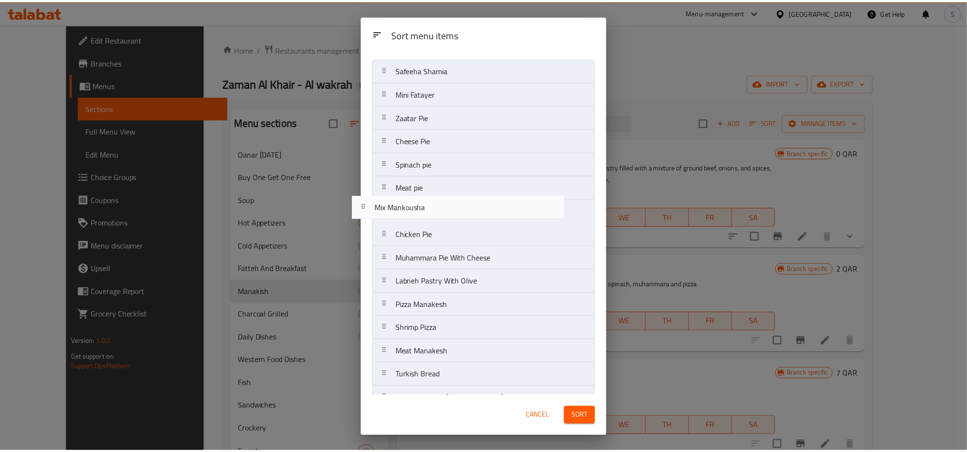
scroll to position [0, 0]
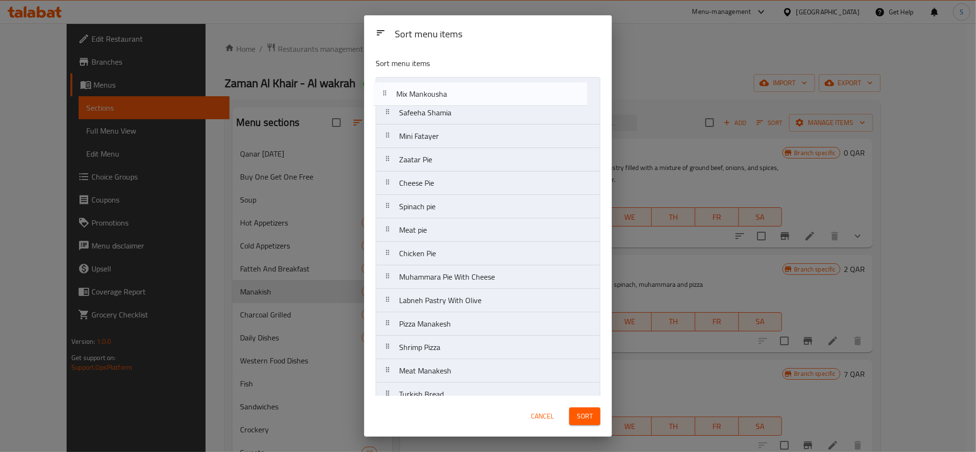
drag, startPoint x: 517, startPoint y: 389, endPoint x: 513, endPoint y: 94, distance: 294.8
click at [513, 94] on nav "Safeeha Shamia Mini Fatayer Zaatar Pie Cheese Pie Spinach pie Meat pie Chicken …" at bounding box center [488, 265] width 225 height 377
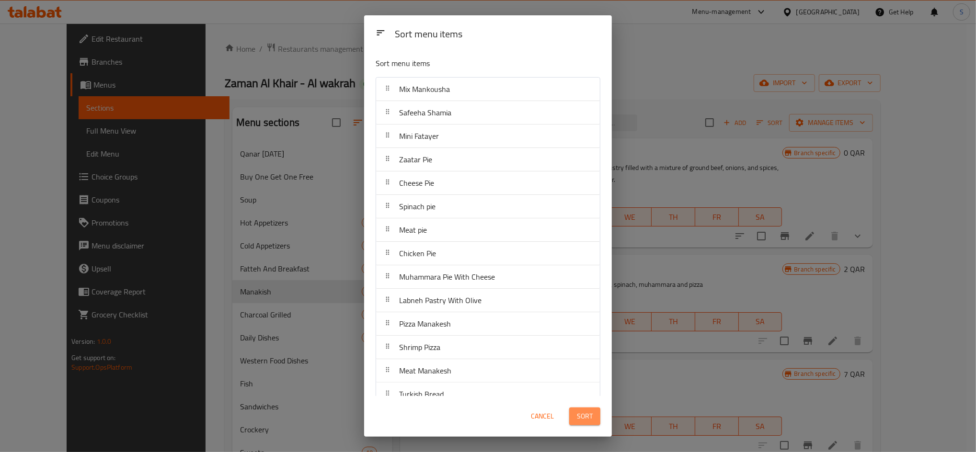
click at [587, 416] on span "Sort" at bounding box center [585, 417] width 16 height 12
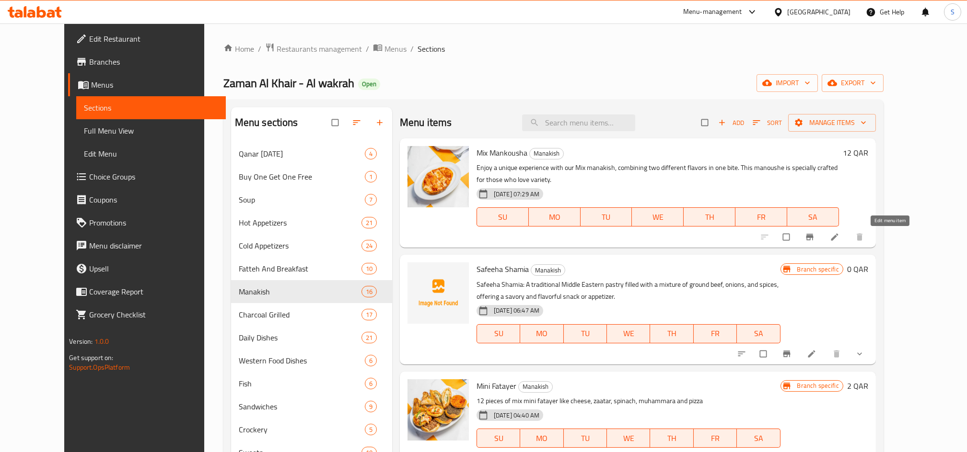
click at [838, 238] on icon at bounding box center [834, 237] width 7 height 7
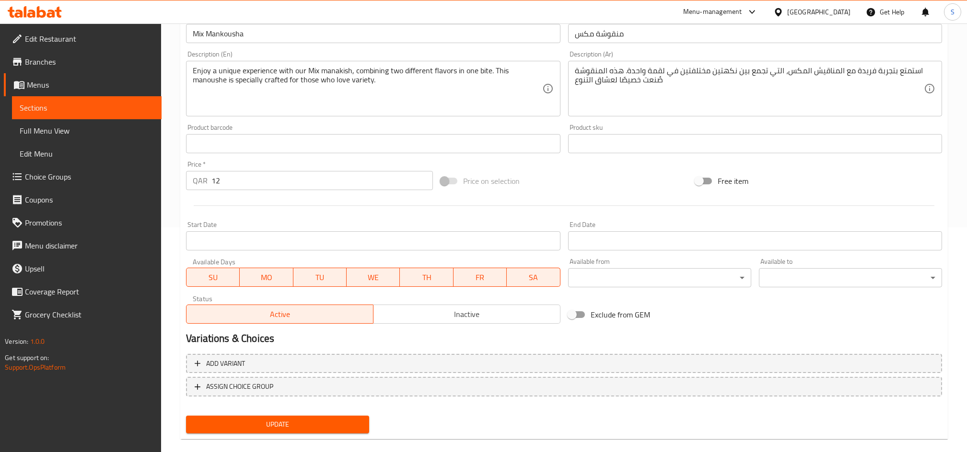
scroll to position [238, 0]
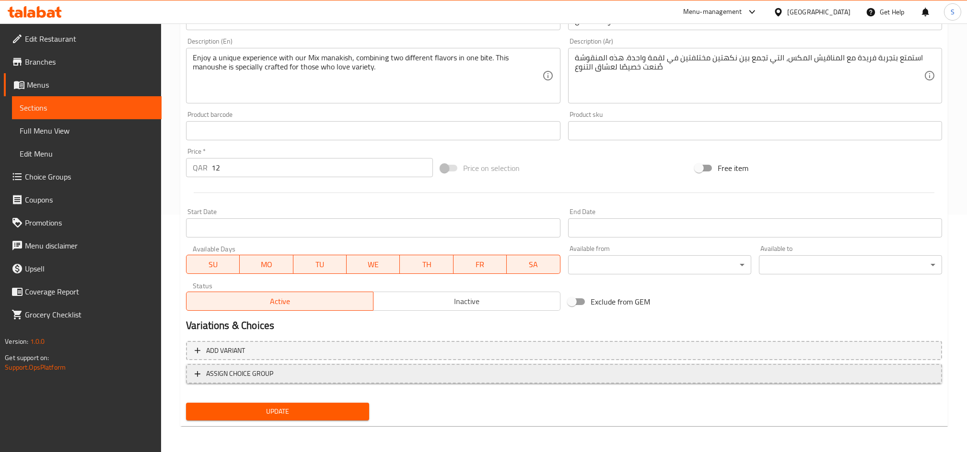
click at [433, 371] on span "ASSIGN CHOICE GROUP" at bounding box center [564, 374] width 739 height 12
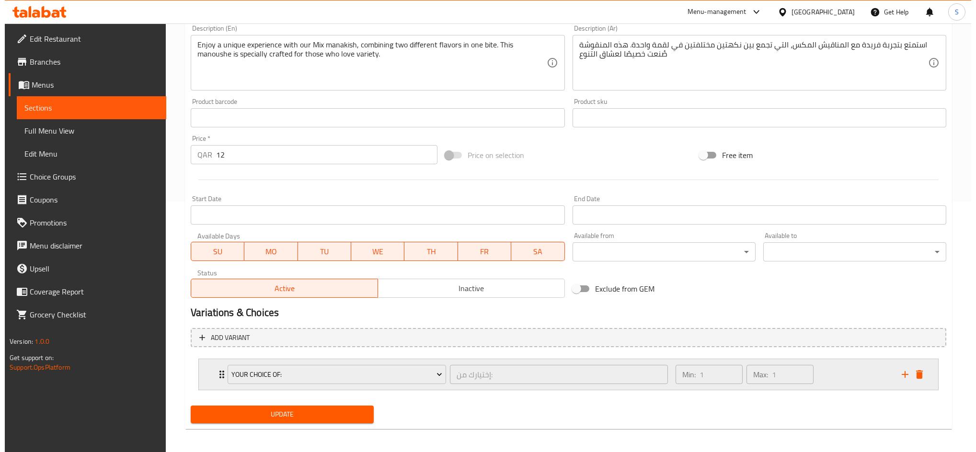
scroll to position [255, 0]
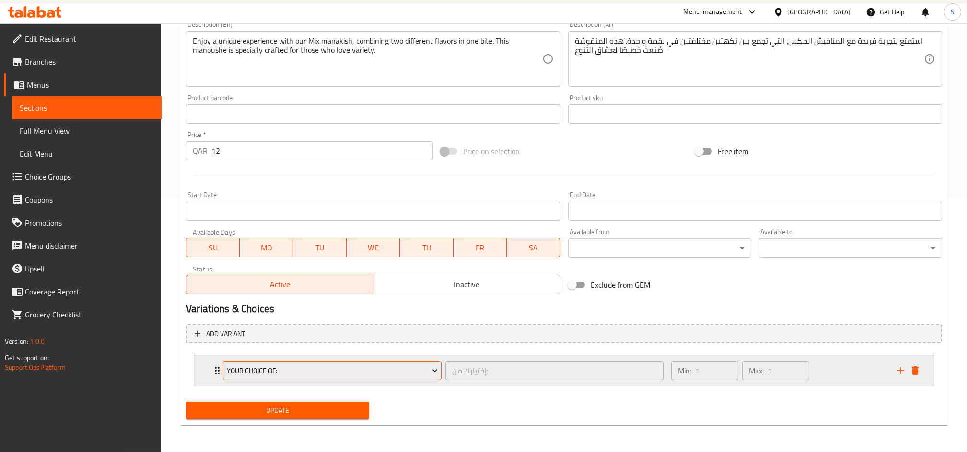
click at [419, 374] on span "Your Choice Of:" at bounding box center [332, 371] width 211 height 12
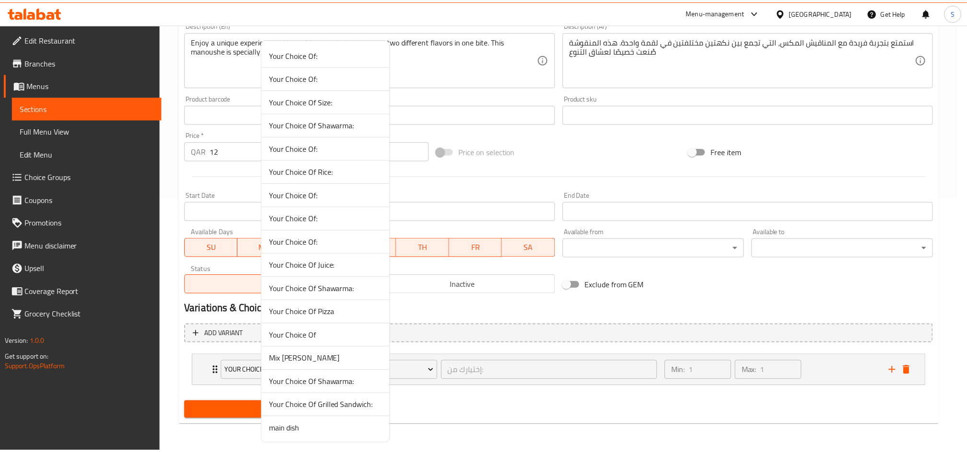
scroll to position [1, 0]
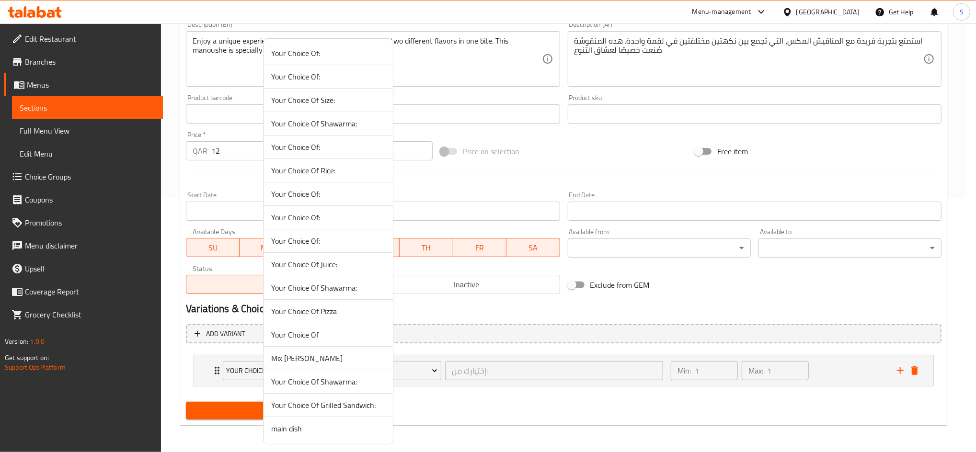
click at [340, 355] on span "Mix Mankousha Filling" at bounding box center [328, 359] width 114 height 12
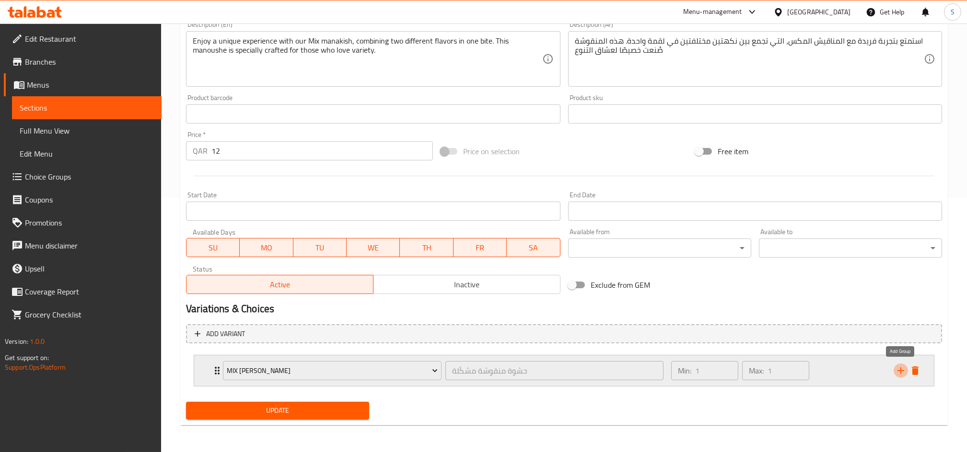
click at [895, 372] on icon "add" at bounding box center [901, 371] width 12 height 12
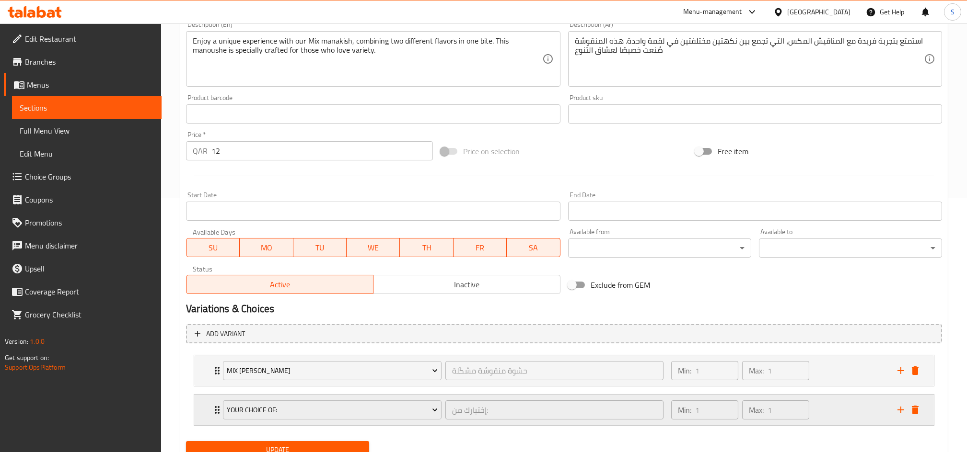
click at [916, 409] on icon "delete" at bounding box center [915, 410] width 7 height 9
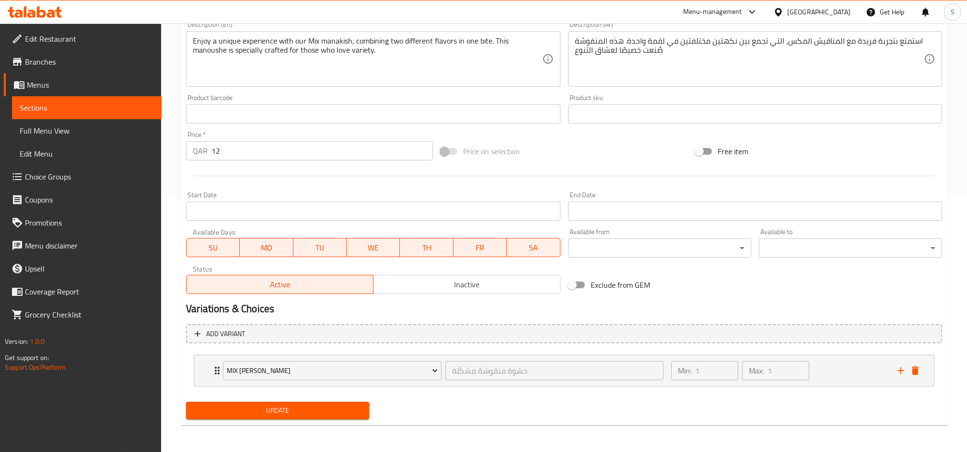
click at [574, 386] on div "Mix Mankousha Filling حشوة منقوشة مشكّلة ​ Min: 1 ​ Max: 1 ​ Cheese with Spicy …" at bounding box center [564, 371] width 741 height 32
click at [577, 385] on div "Mix Mankousha Filling حشوة منقوشة مشكّلة ​" at bounding box center [443, 371] width 452 height 31
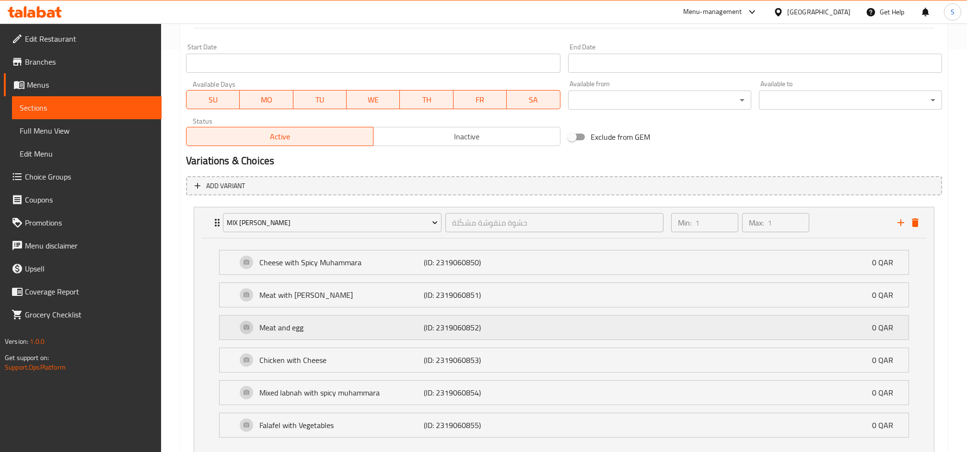
scroll to position [470, 0]
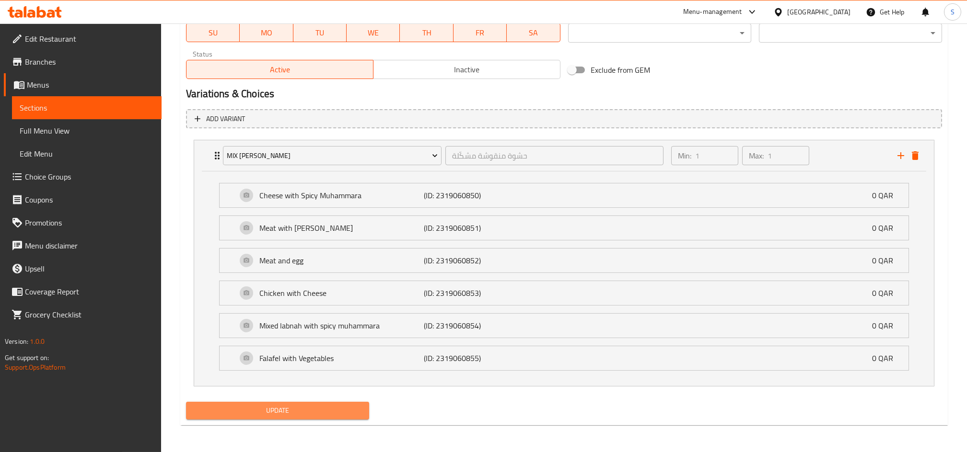
click at [332, 417] on button "Update" at bounding box center [277, 411] width 183 height 18
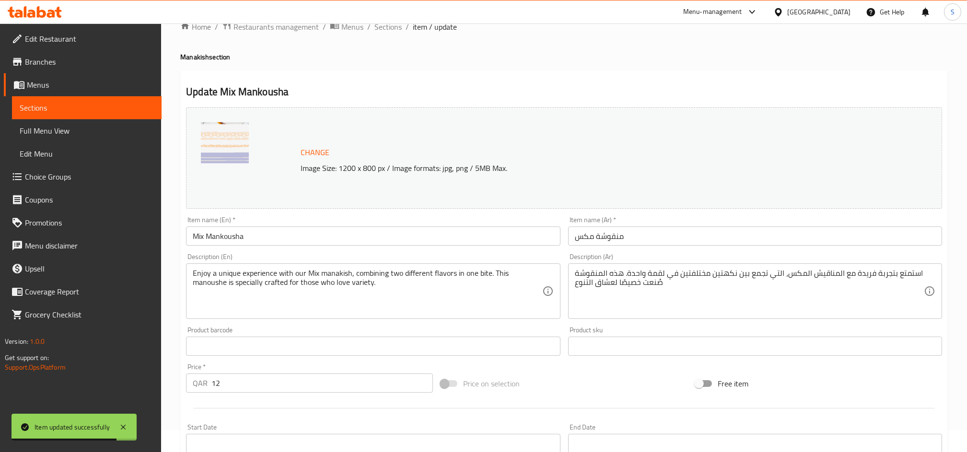
scroll to position [0, 0]
